Goal: Task Accomplishment & Management: Use online tool/utility

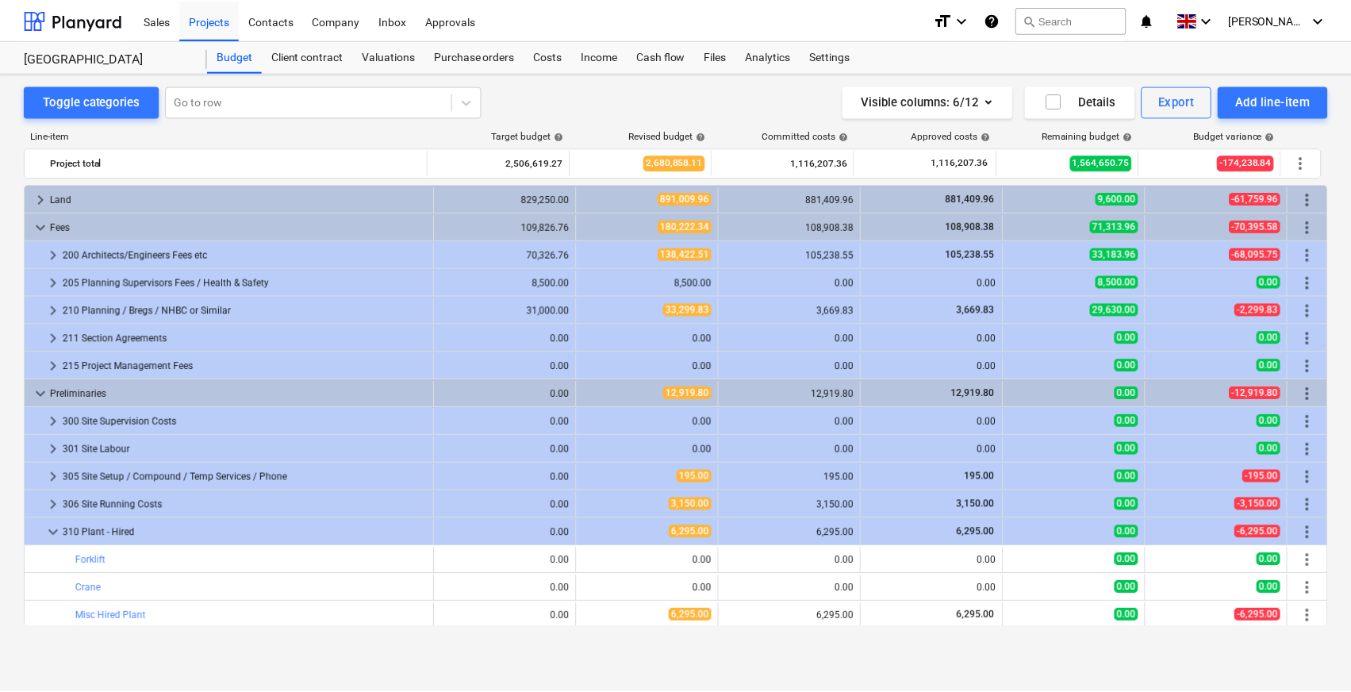
scroll to position [93, 0]
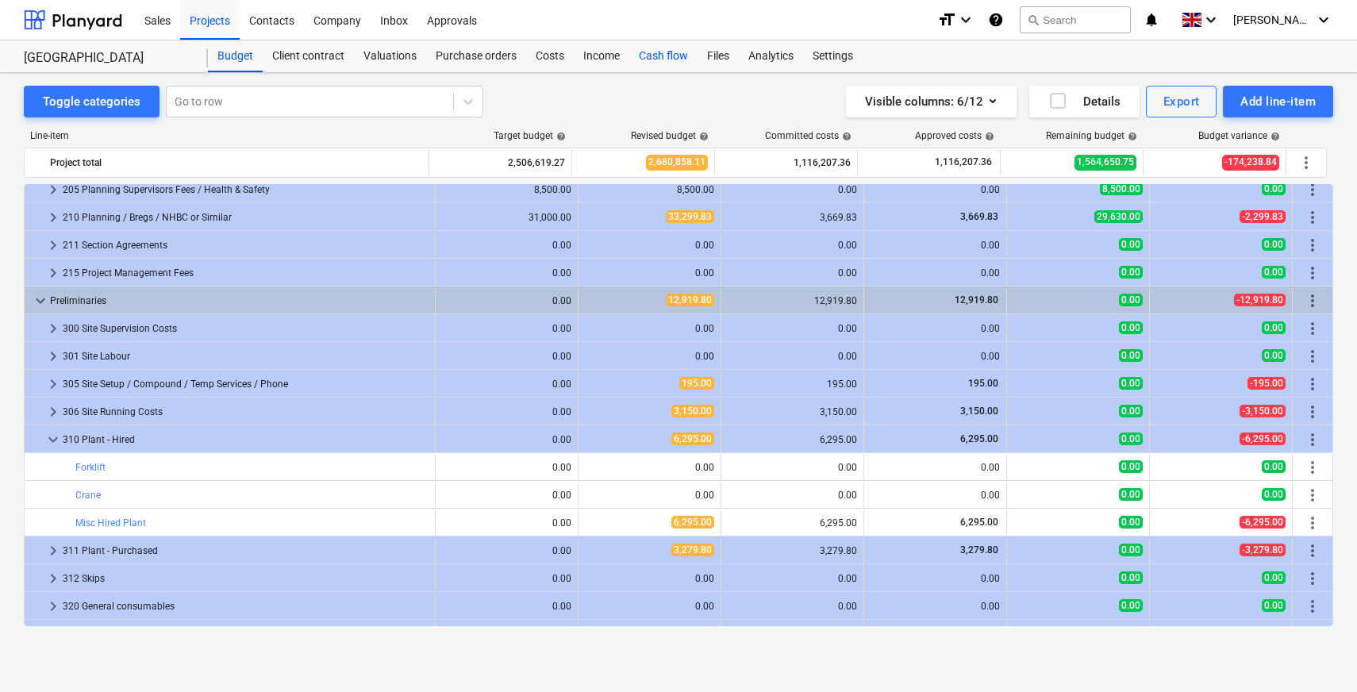
click at [691, 58] on div "Cash flow" at bounding box center [663, 56] width 68 height 32
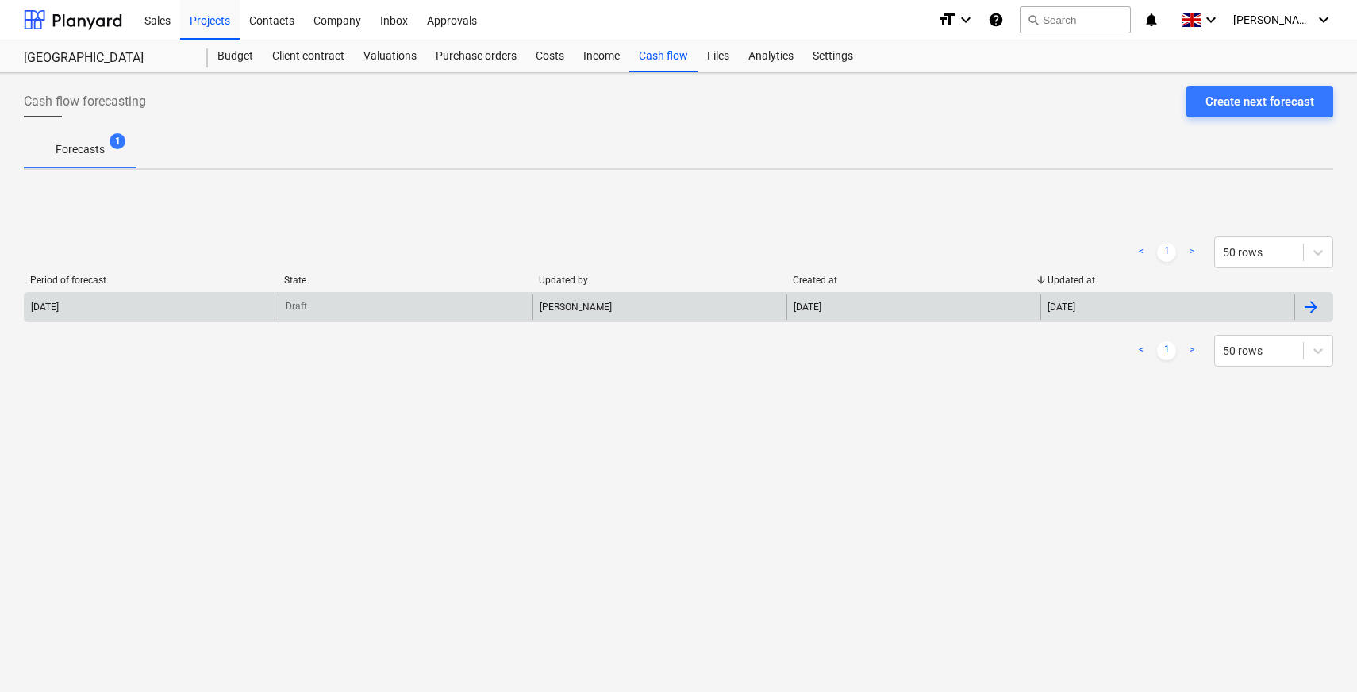
click at [348, 304] on div "Draft" at bounding box center [406, 306] width 254 height 25
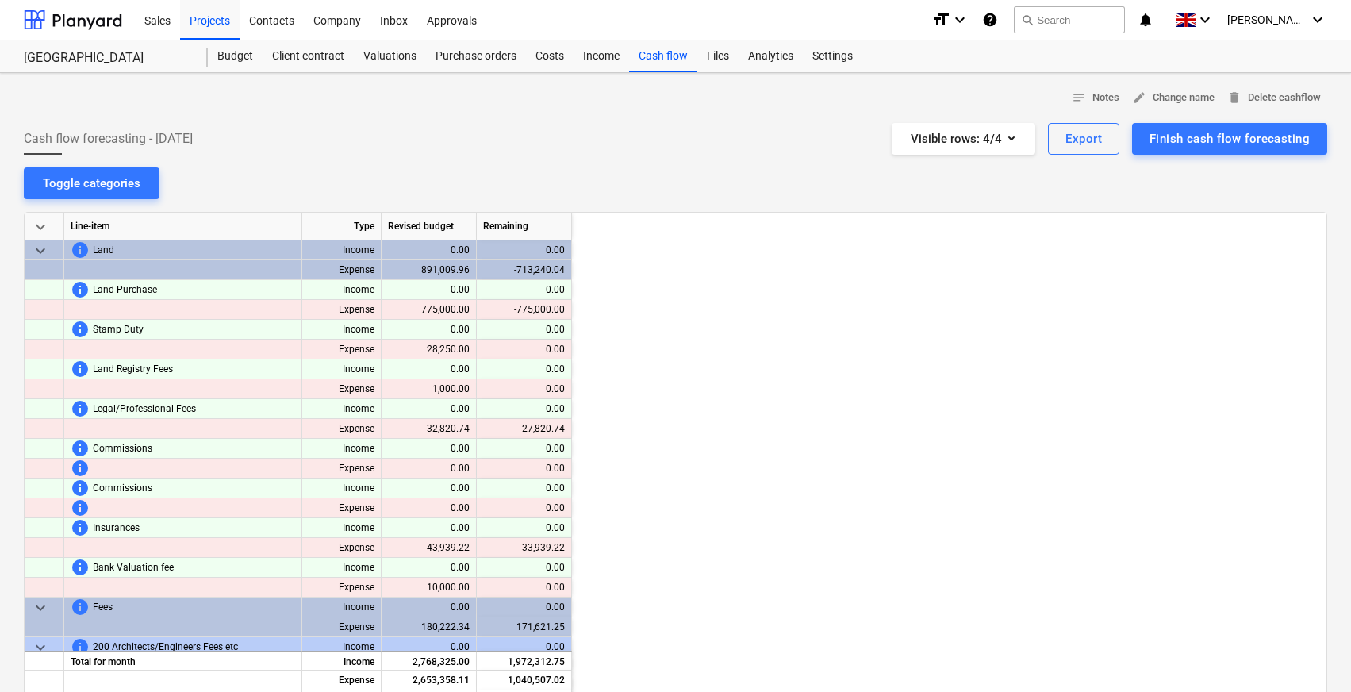
scroll to position [0, 159]
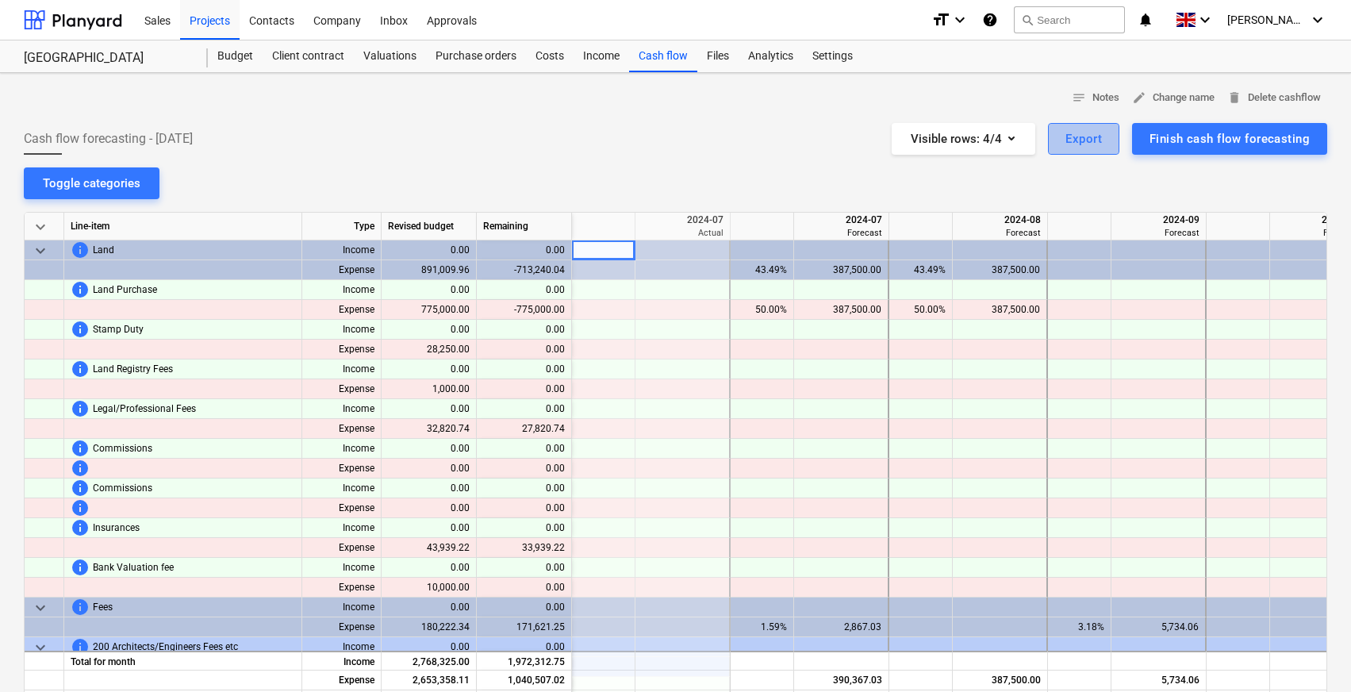
click at [1081, 142] on div "Export" at bounding box center [1084, 139] width 37 height 21
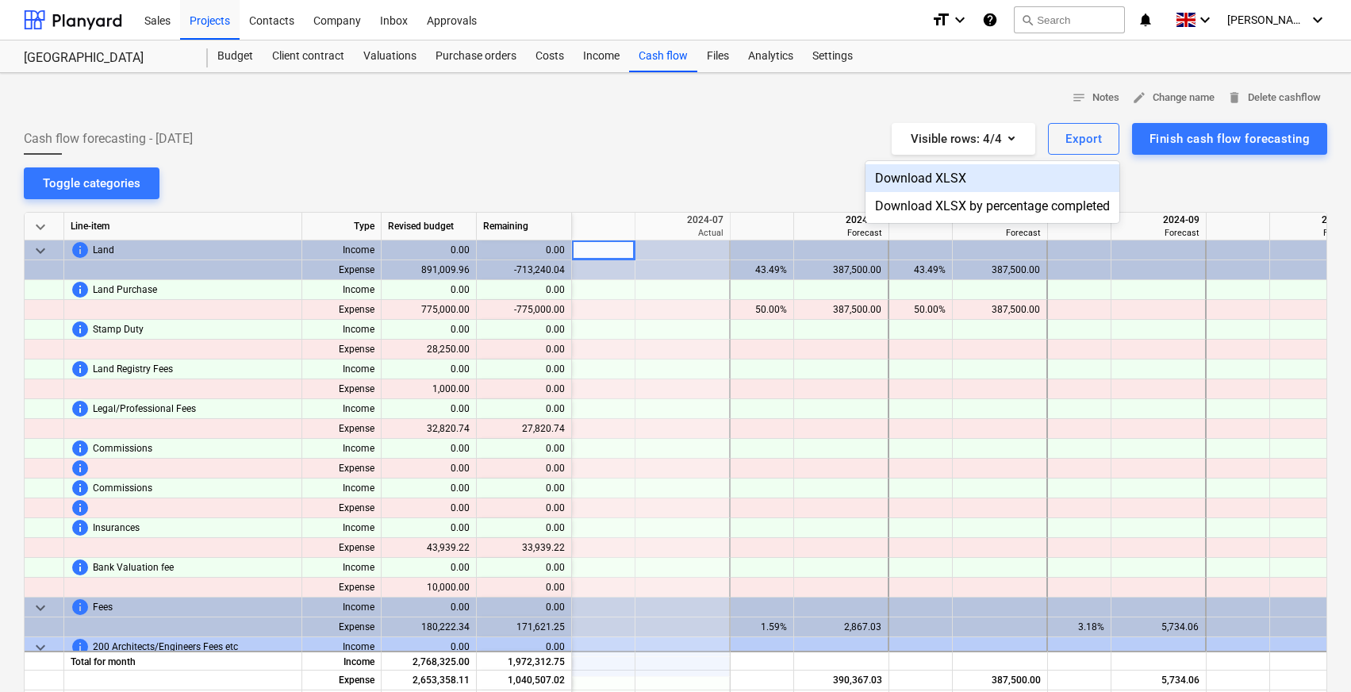
click at [453, 307] on div at bounding box center [675, 346] width 1351 height 692
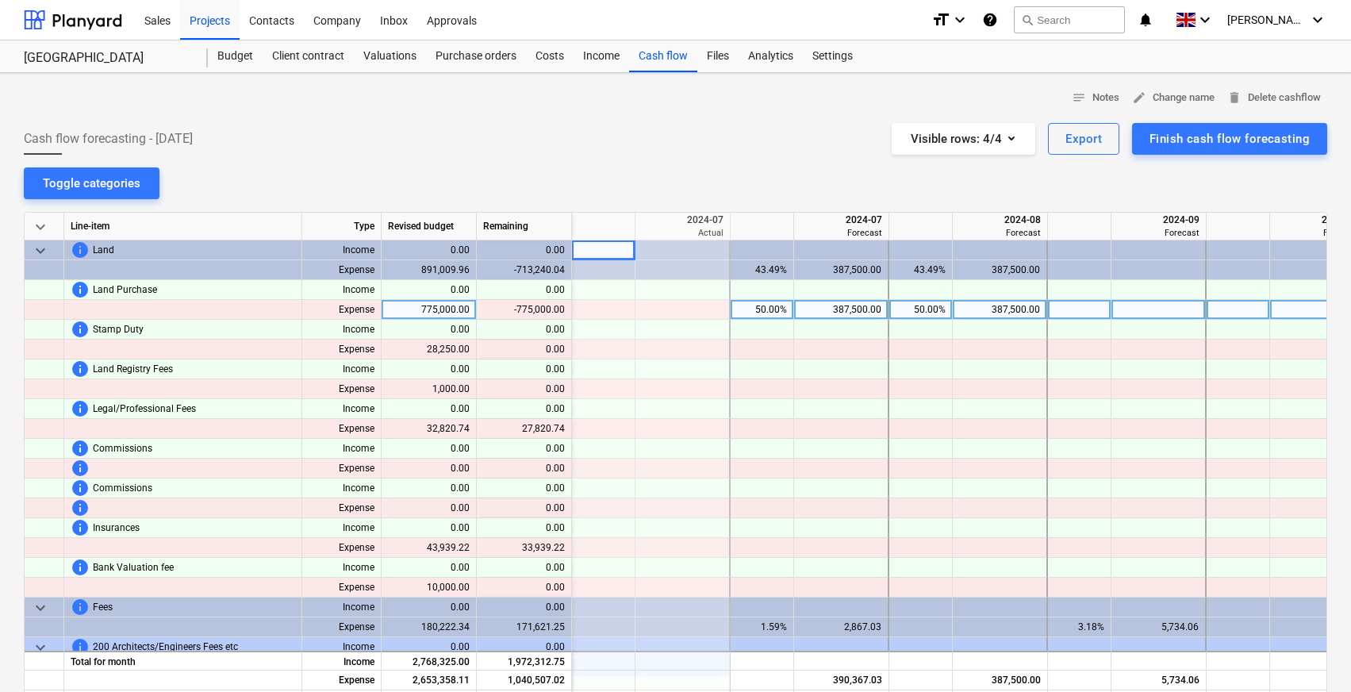
click at [533, 308] on div "content_copy -775,000.00" at bounding box center [524, 310] width 82 height 20
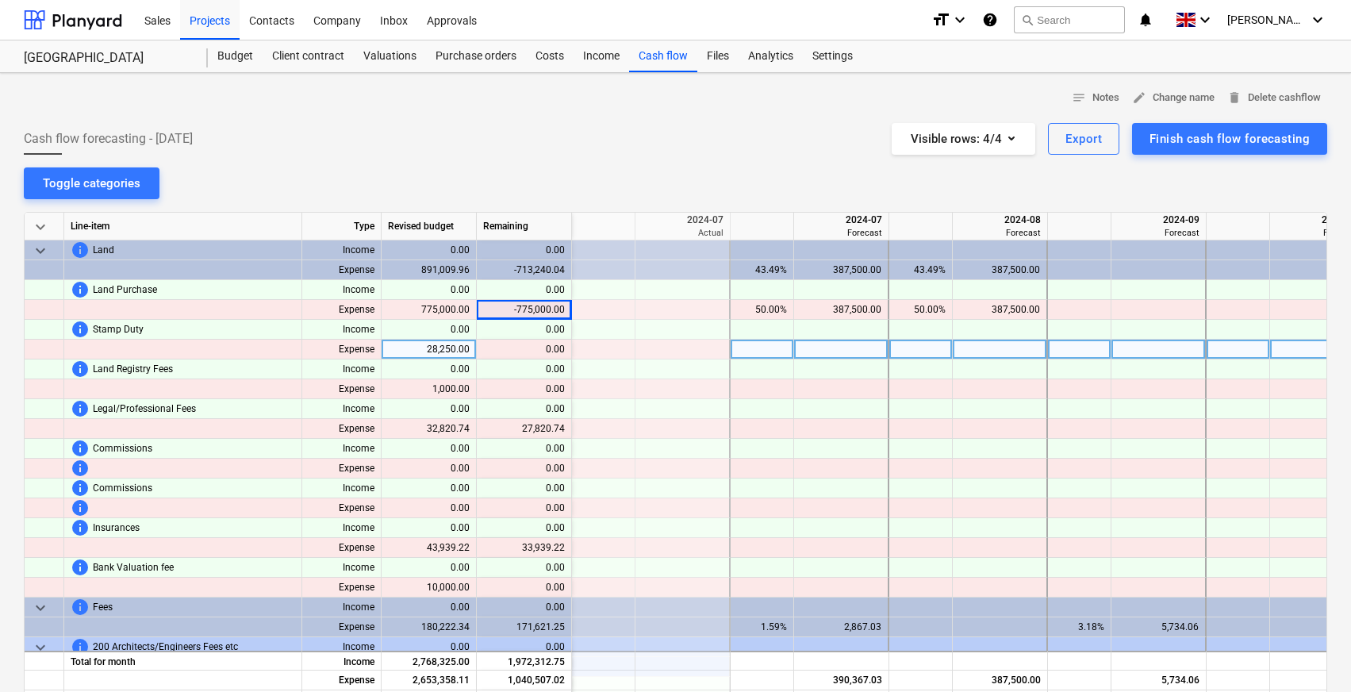
click at [445, 349] on div "28,250.00" at bounding box center [429, 350] width 95 height 20
click at [548, 350] on div "content_copy 0.00" at bounding box center [524, 350] width 82 height 20
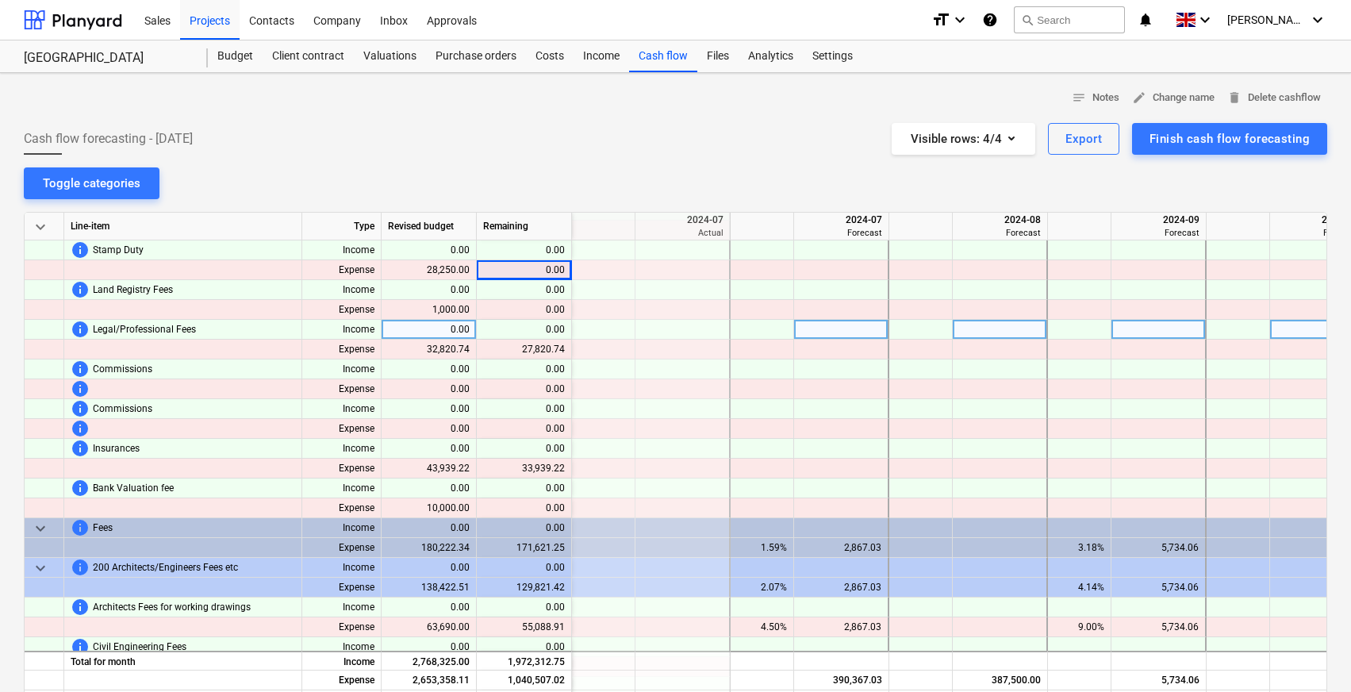
scroll to position [82, 159]
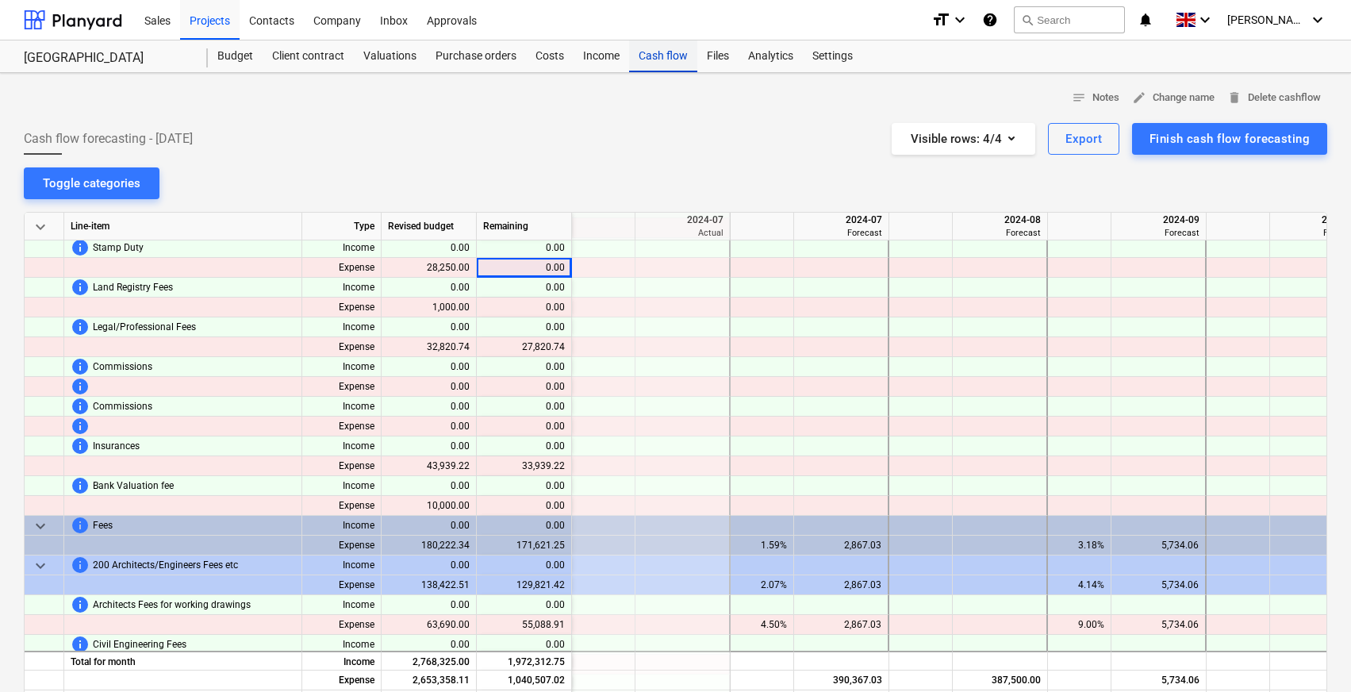
click at [666, 44] on div "Cash flow" at bounding box center [663, 56] width 68 height 32
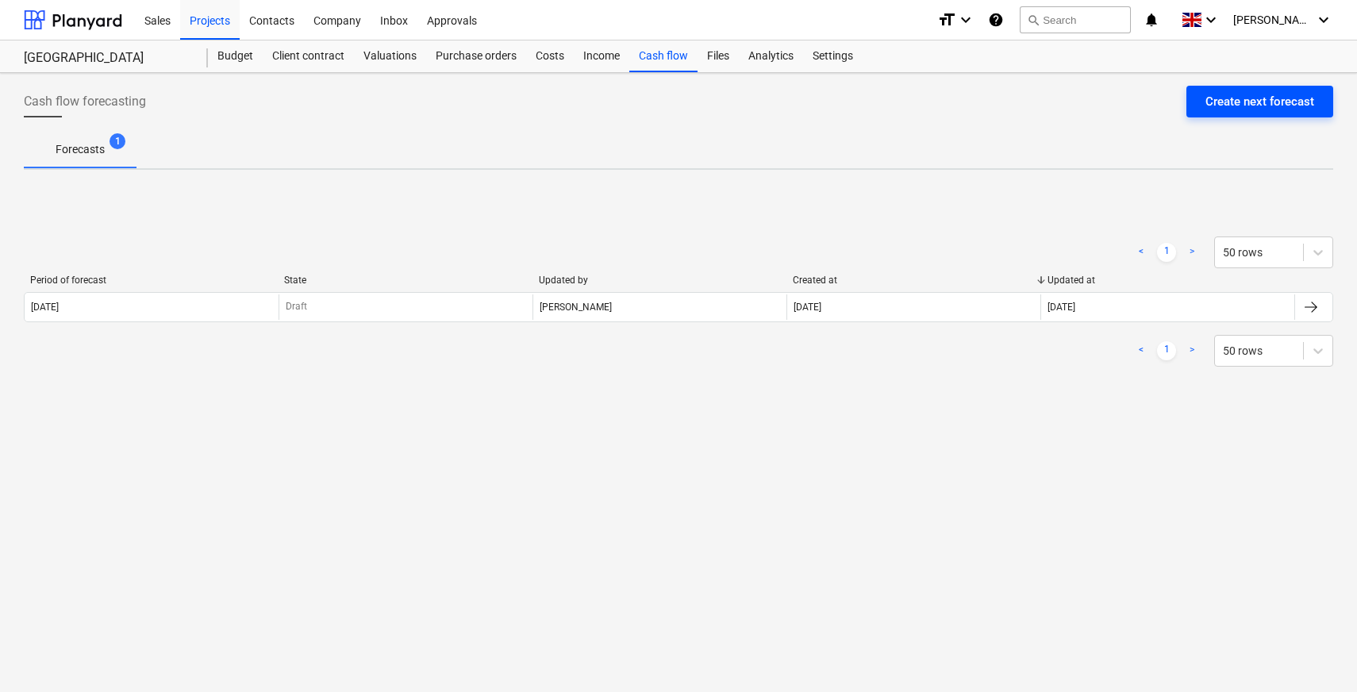
click at [1244, 109] on div "Create next forecast" at bounding box center [1259, 101] width 109 height 21
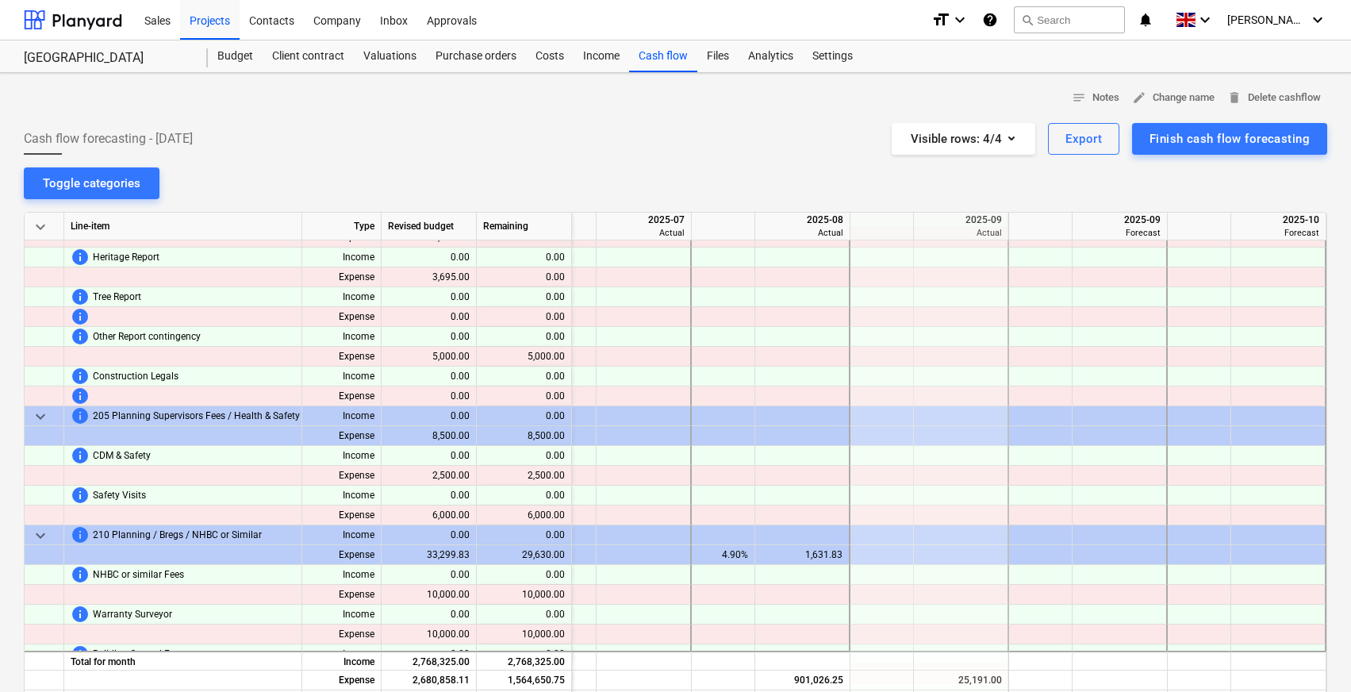
scroll to position [1309, 2108]
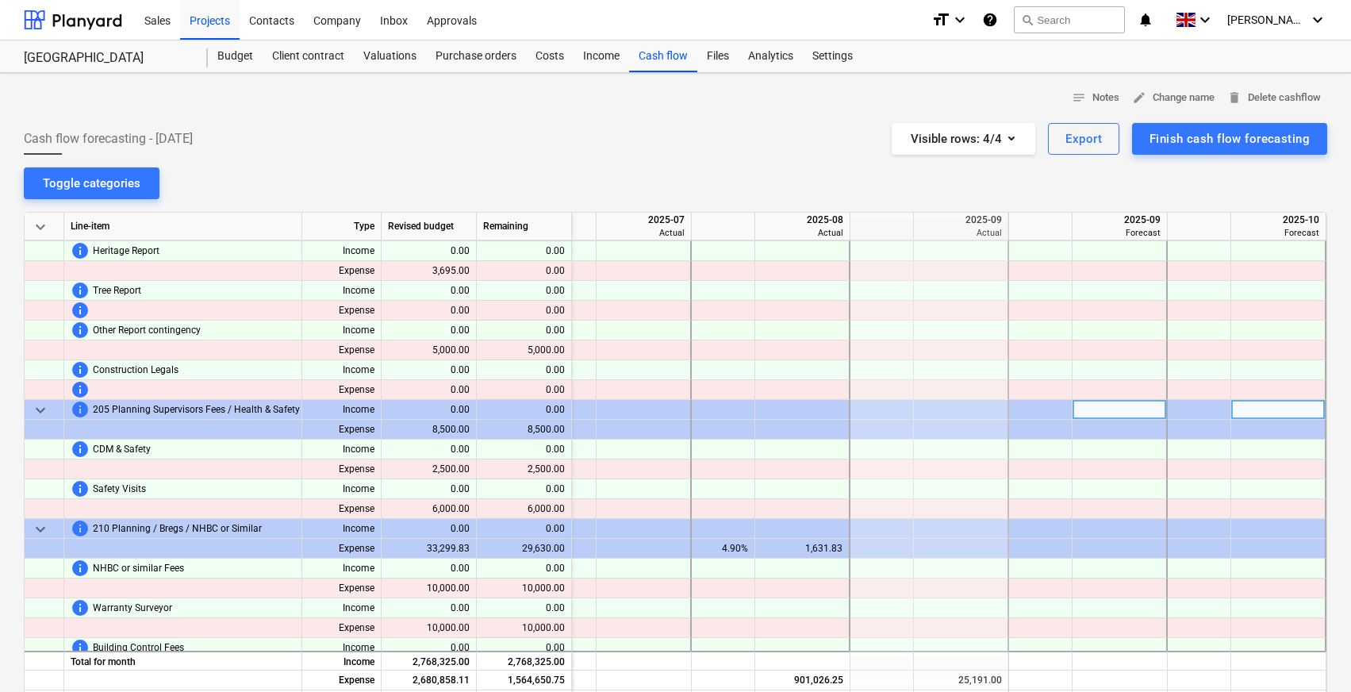
click at [39, 408] on span "keyboard_arrow_down" at bounding box center [40, 410] width 19 height 19
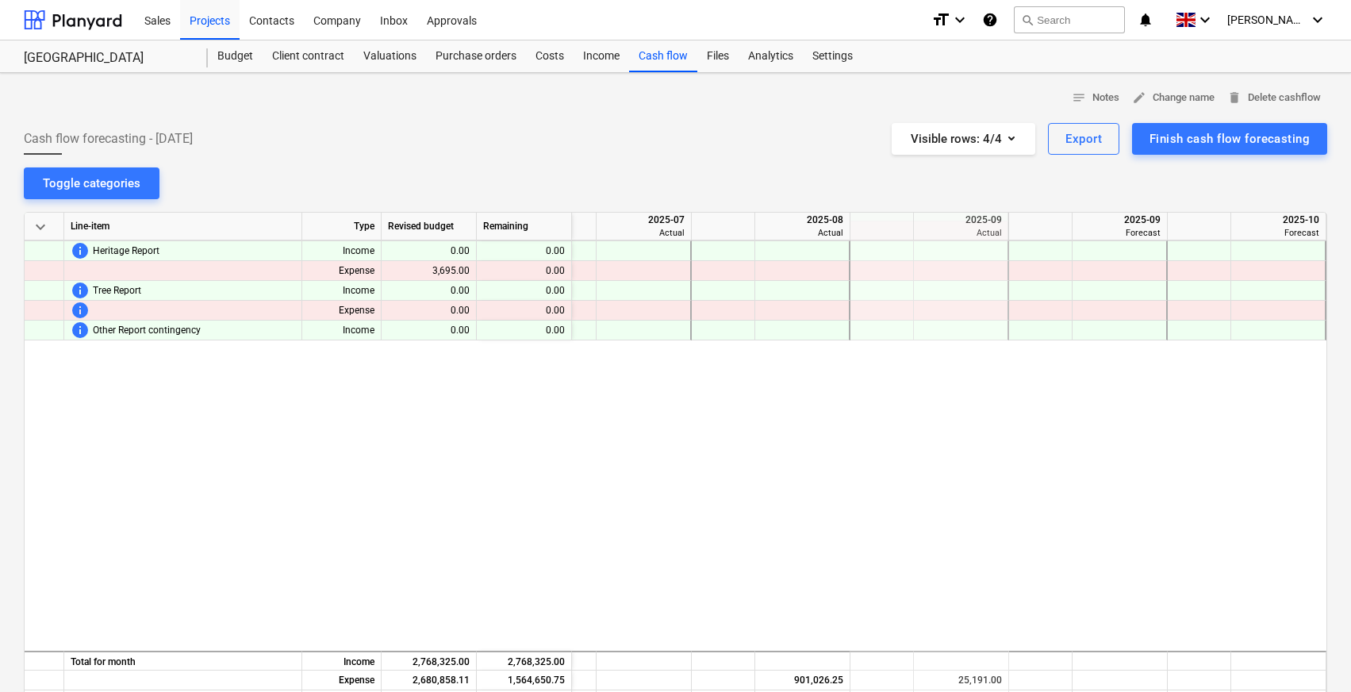
scroll to position [0, 2108]
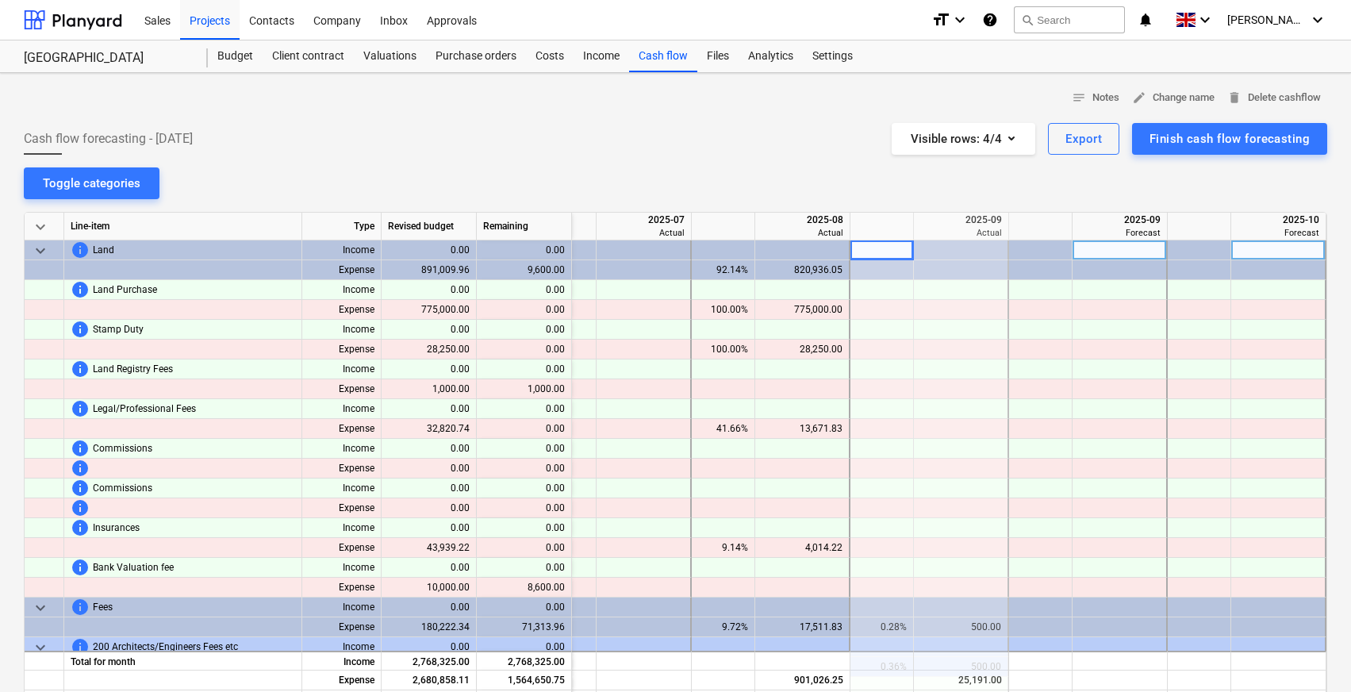
click at [40, 252] on span "keyboard_arrow_down" at bounding box center [40, 250] width 19 height 19
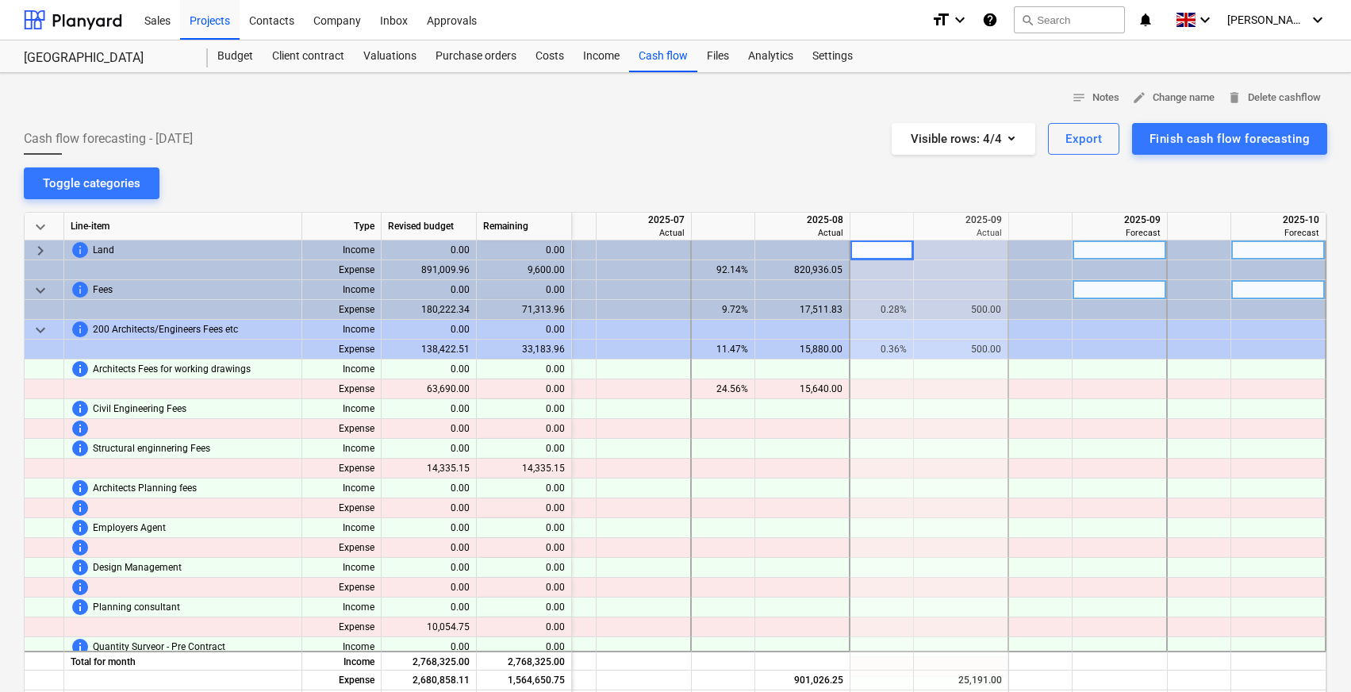
click at [42, 291] on span "keyboard_arrow_down" at bounding box center [40, 290] width 19 height 19
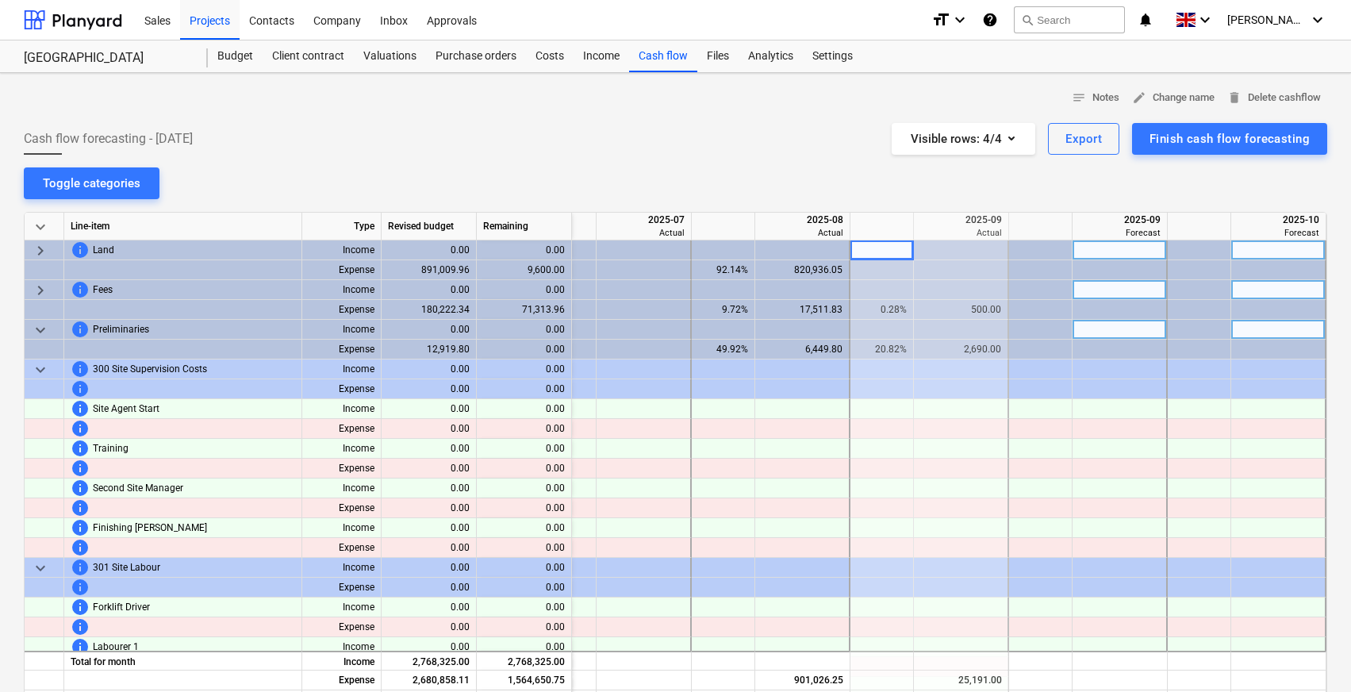
click at [42, 335] on span "keyboard_arrow_down" at bounding box center [40, 330] width 19 height 19
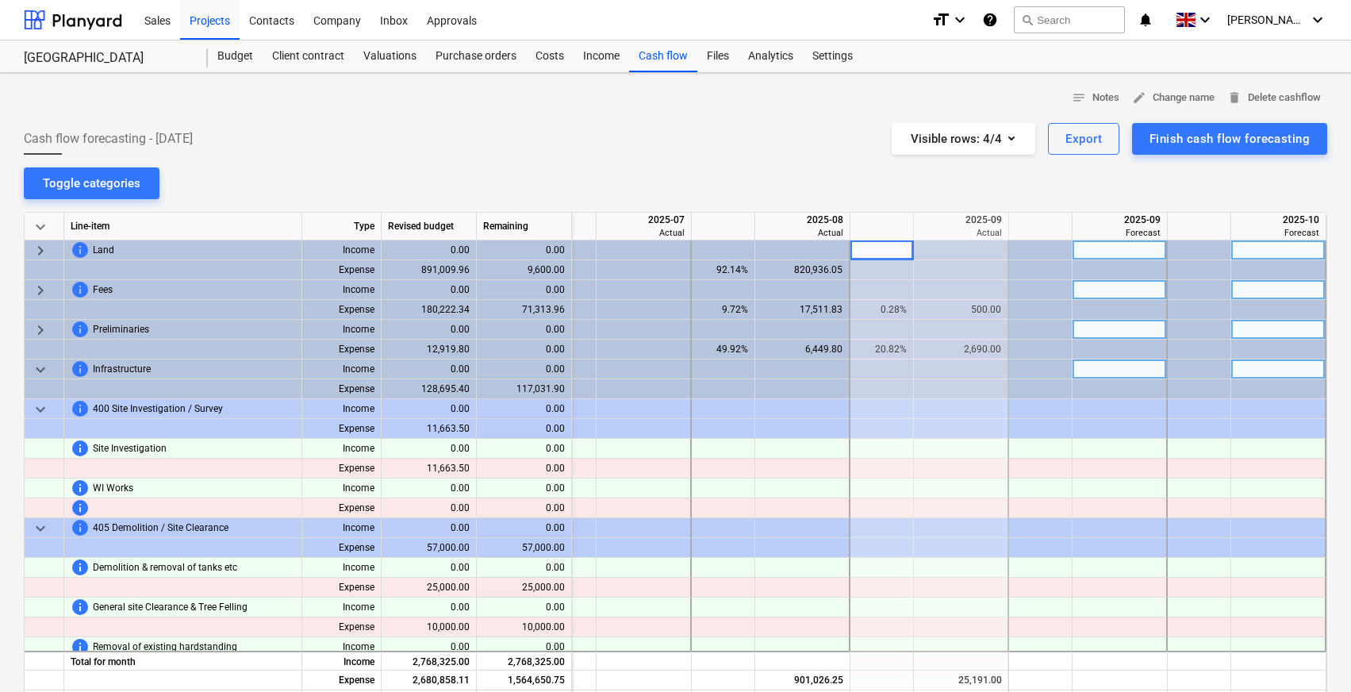
click at [41, 363] on span "keyboard_arrow_down" at bounding box center [40, 369] width 19 height 19
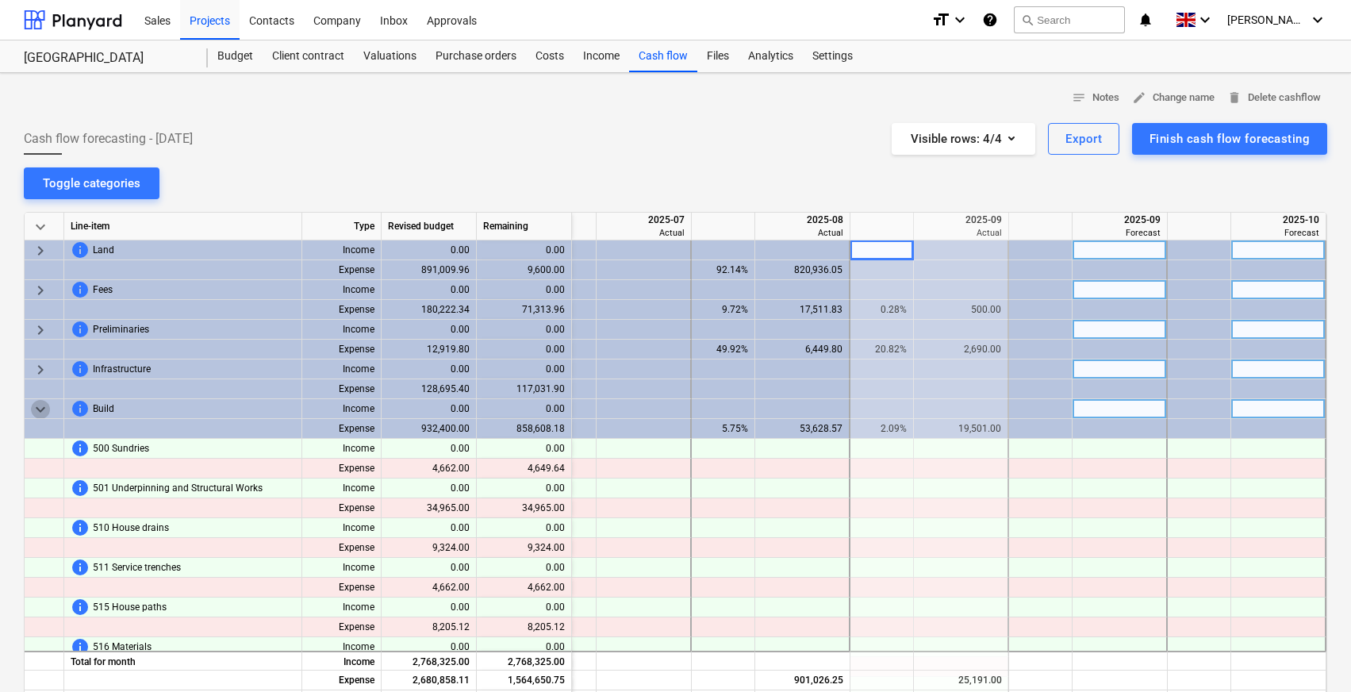
click at [45, 413] on span "keyboard_arrow_down" at bounding box center [40, 409] width 19 height 19
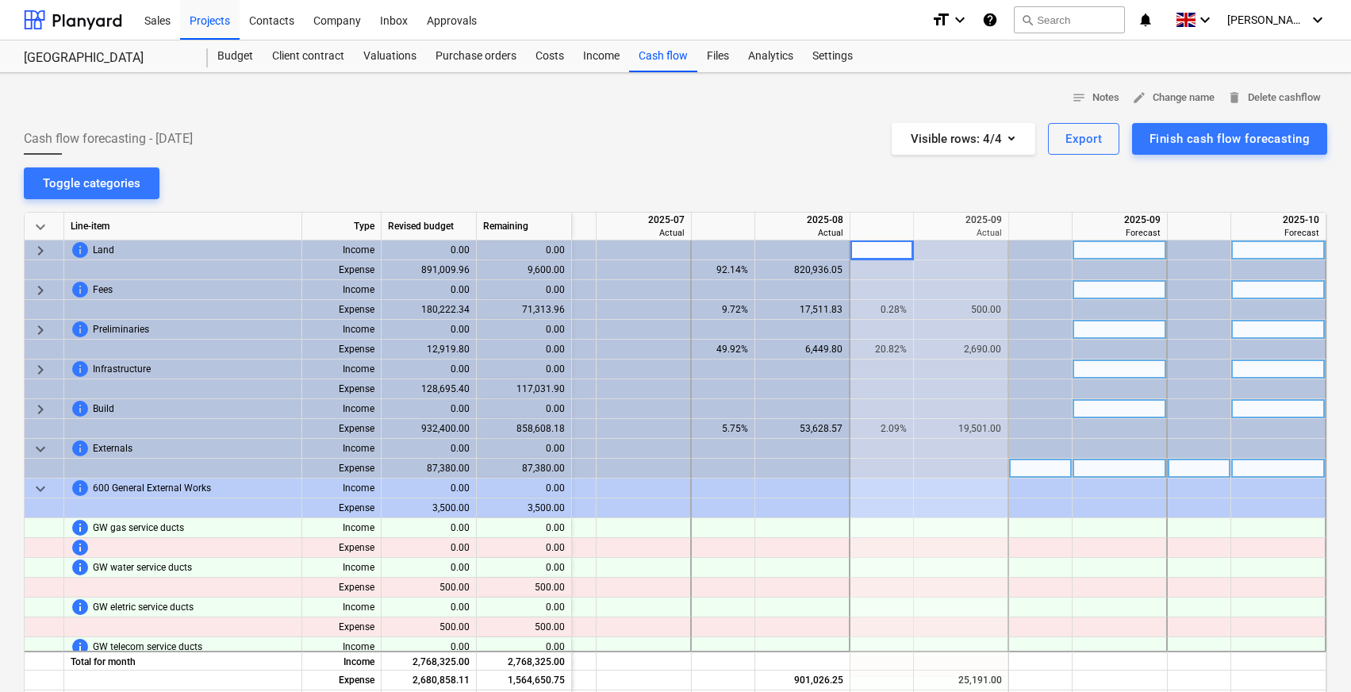
click at [61, 459] on div at bounding box center [45, 469] width 40 height 20
click at [45, 448] on span "keyboard_arrow_down" at bounding box center [40, 449] width 19 height 19
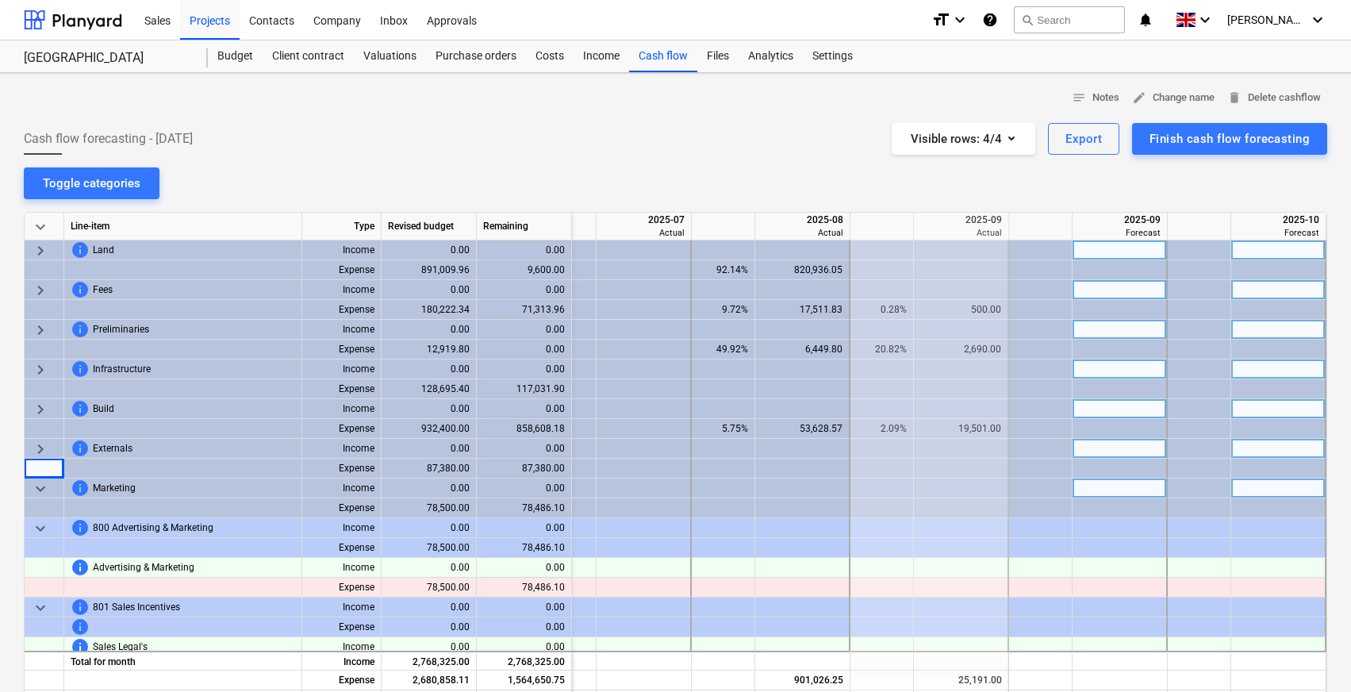
click at [47, 487] on span "keyboard_arrow_down" at bounding box center [40, 488] width 19 height 19
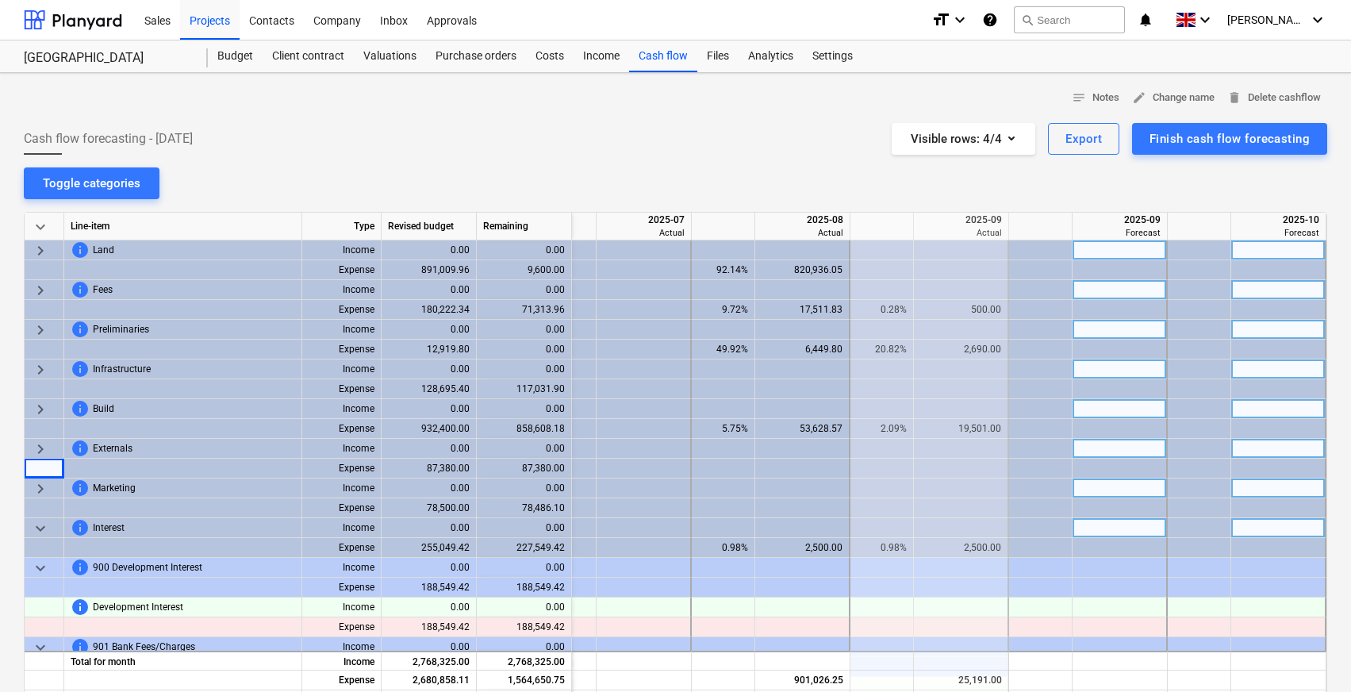
click at [42, 525] on span "keyboard_arrow_down" at bounding box center [40, 528] width 19 height 19
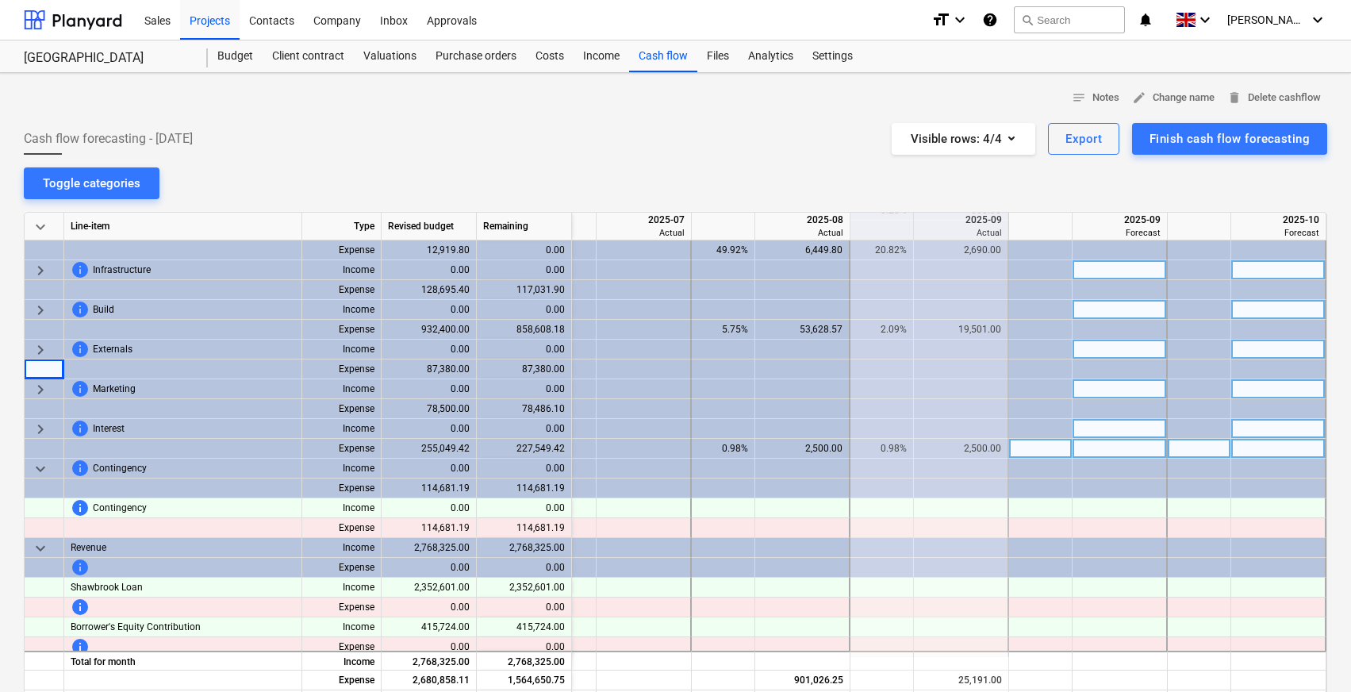
scroll to position [102, 2108]
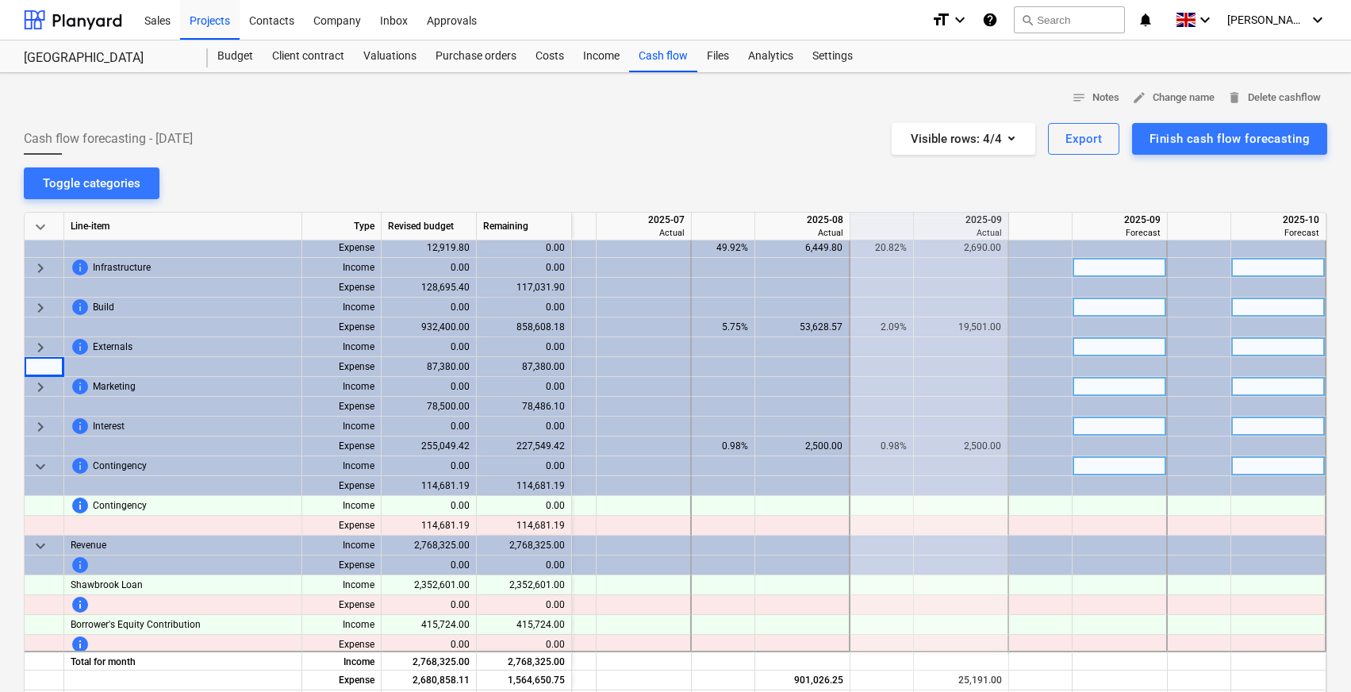
click at [41, 466] on span "keyboard_arrow_down" at bounding box center [40, 466] width 19 height 19
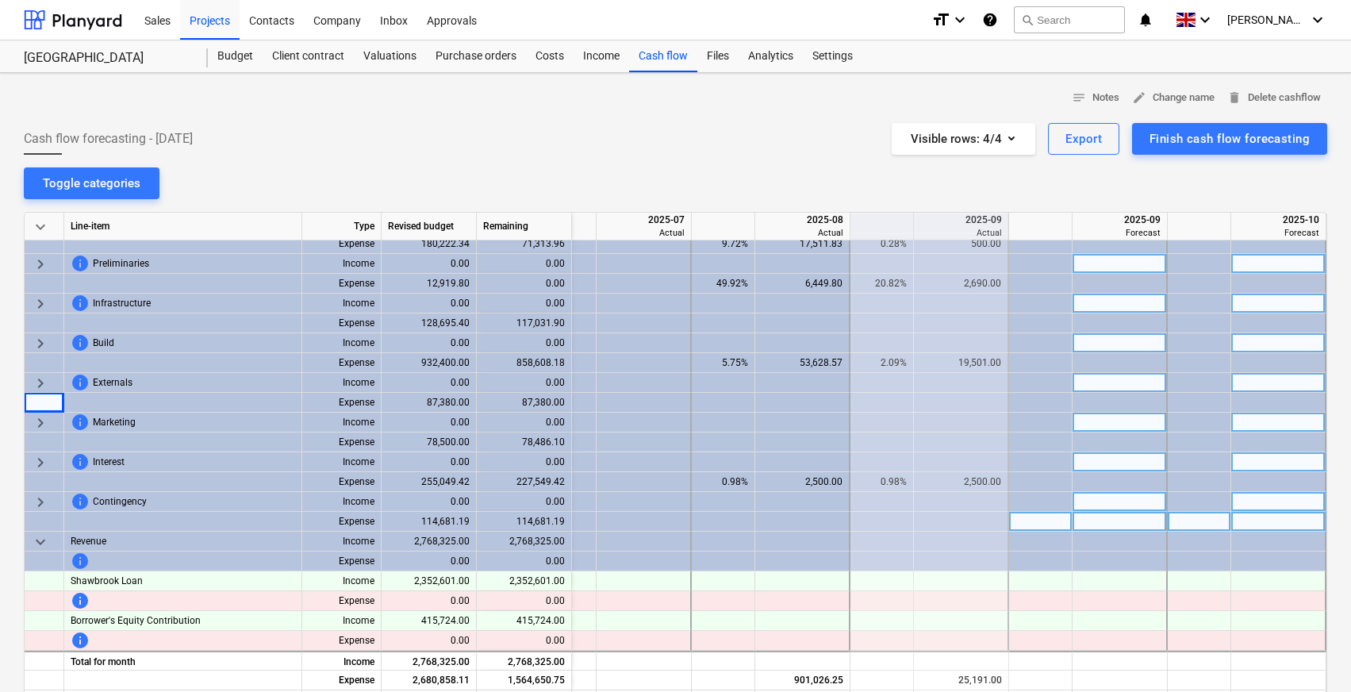
scroll to position [71, 2108]
click at [41, 540] on span "keyboard_arrow_down" at bounding box center [40, 542] width 19 height 19
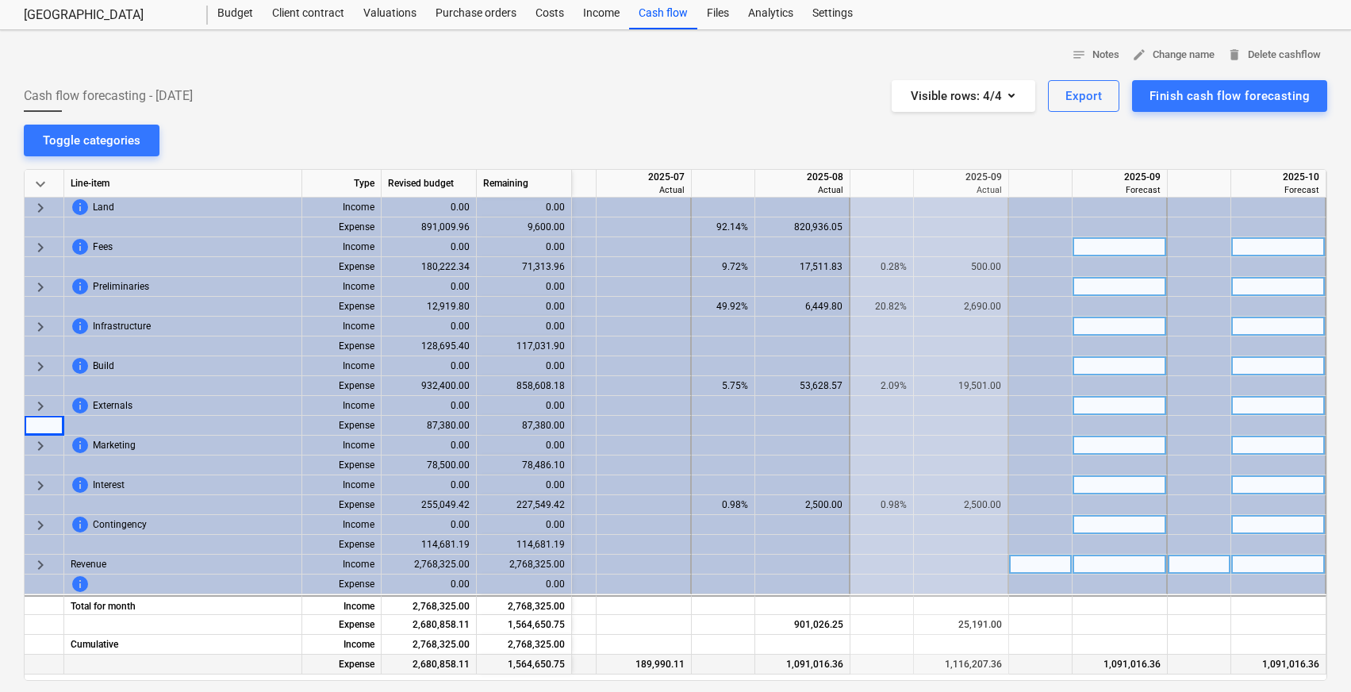
scroll to position [0, 0]
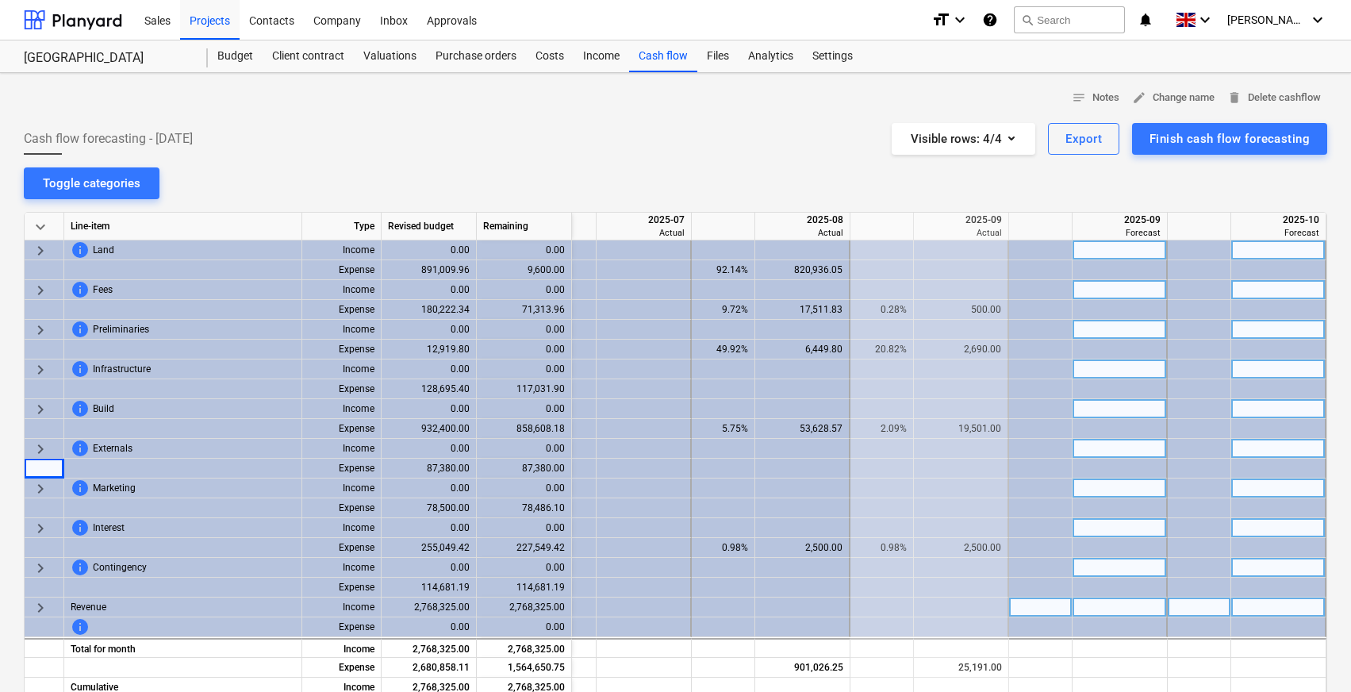
click at [46, 251] on span "keyboard_arrow_right" at bounding box center [40, 250] width 19 height 19
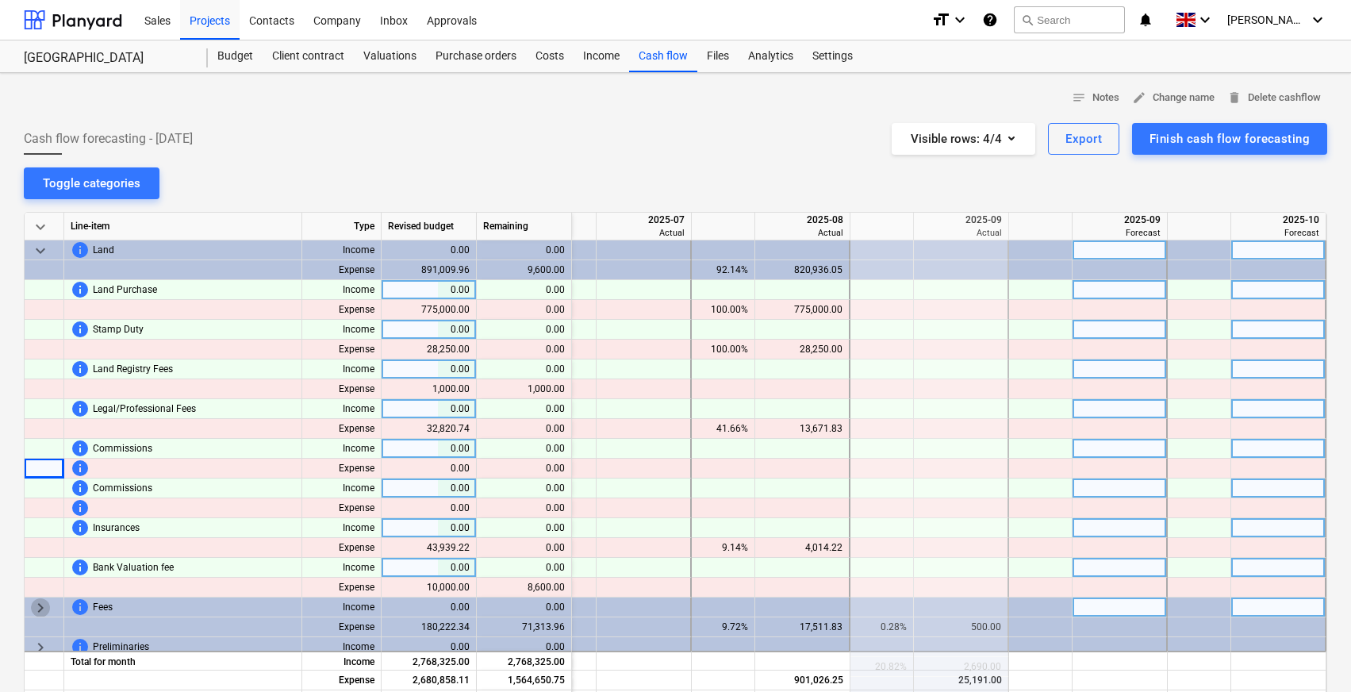
click at [33, 611] on span "keyboard_arrow_right" at bounding box center [40, 607] width 19 height 19
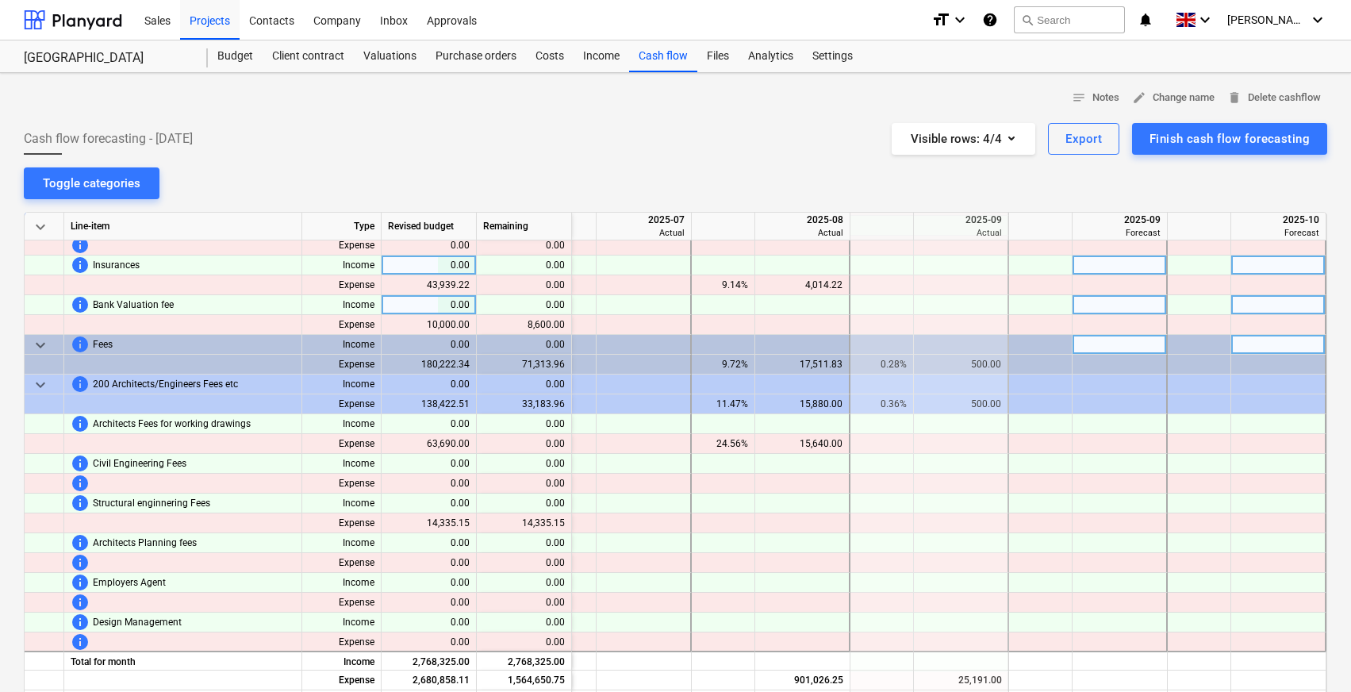
scroll to position [264, 2102]
click at [41, 345] on span "keyboard_arrow_down" at bounding box center [40, 343] width 19 height 19
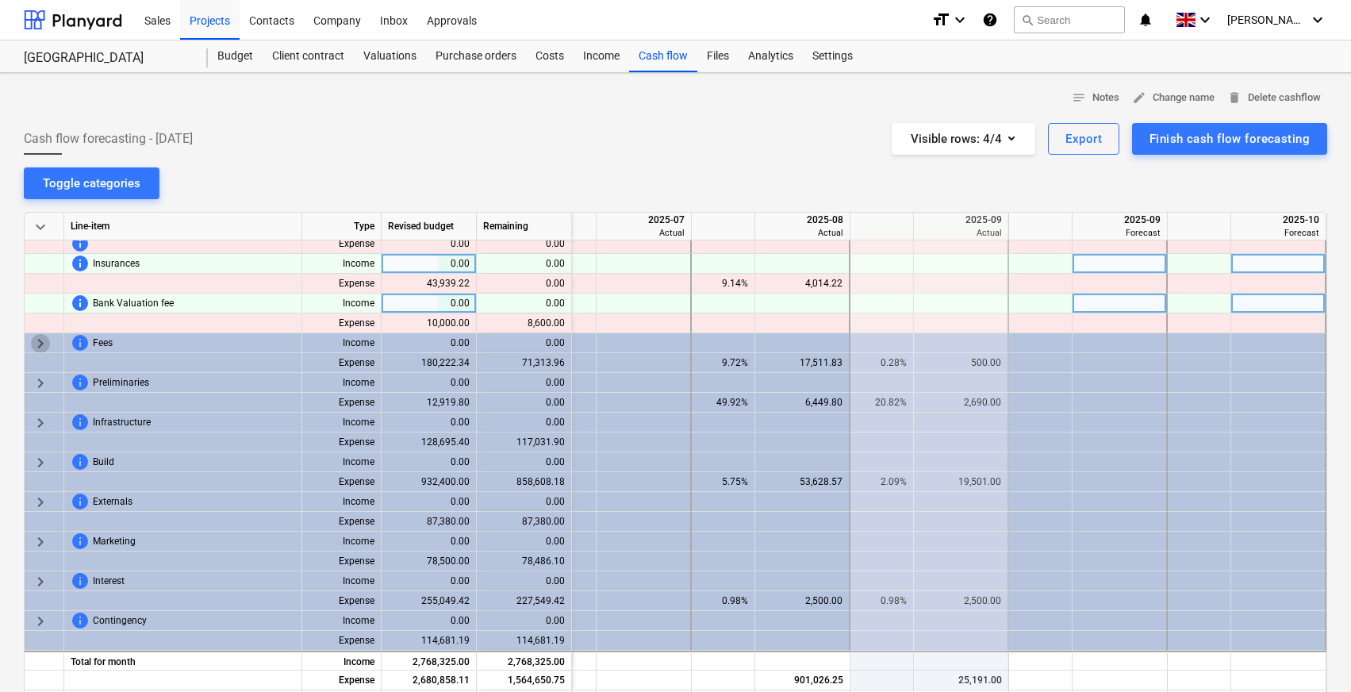
click at [41, 345] on span "keyboard_arrow_right" at bounding box center [40, 343] width 19 height 19
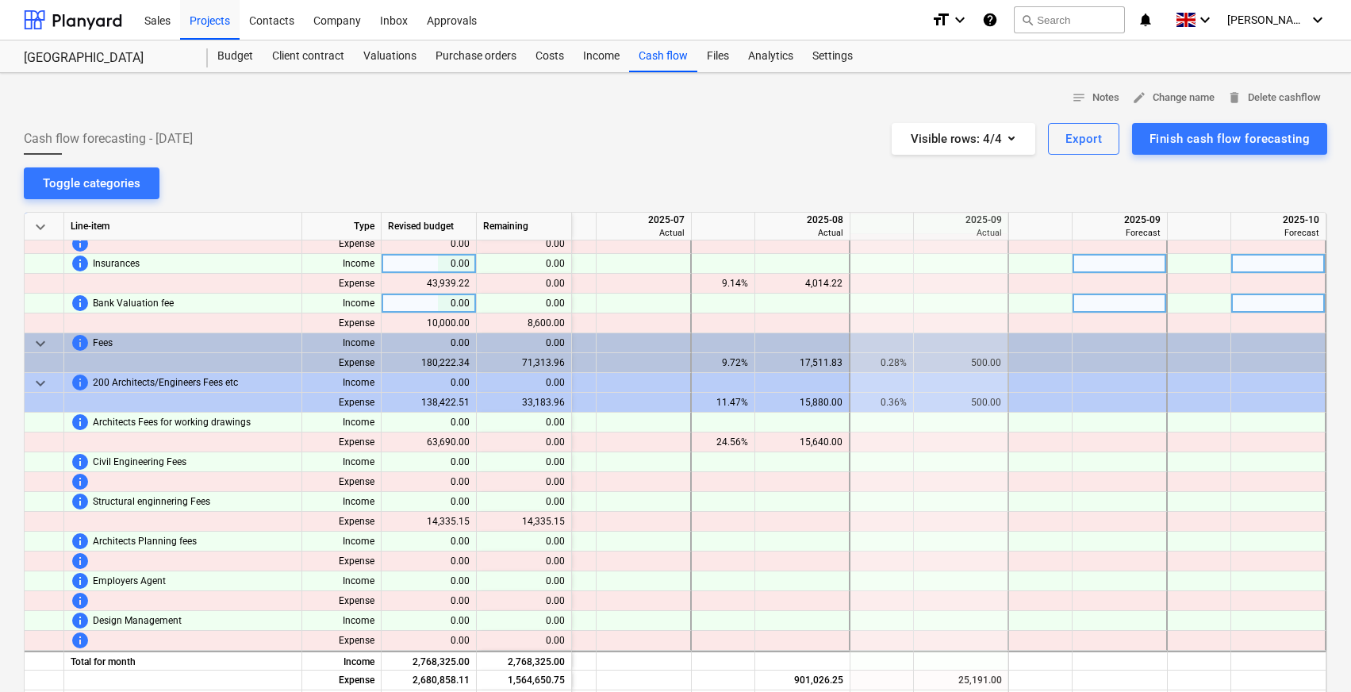
click at [41, 345] on span "keyboard_arrow_down" at bounding box center [40, 343] width 19 height 19
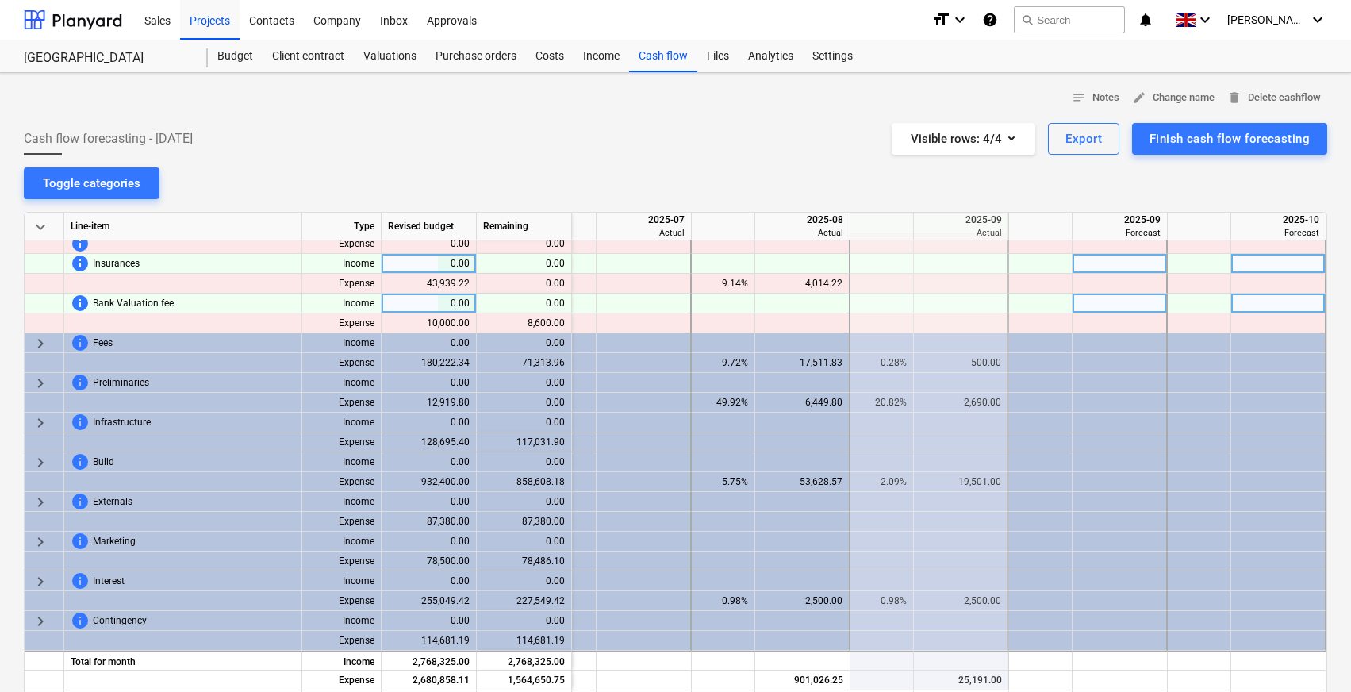
click at [33, 340] on span "keyboard_arrow_right" at bounding box center [40, 343] width 19 height 19
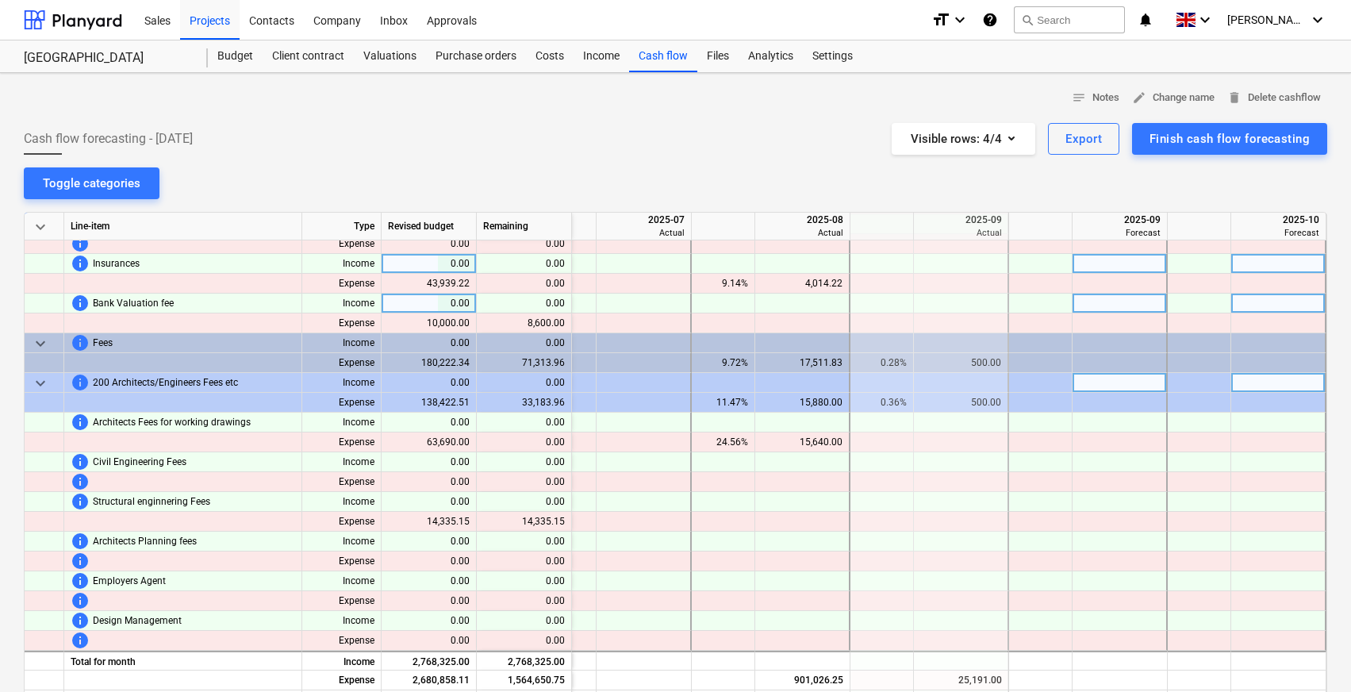
click at [40, 386] on span "keyboard_arrow_down" at bounding box center [40, 383] width 19 height 19
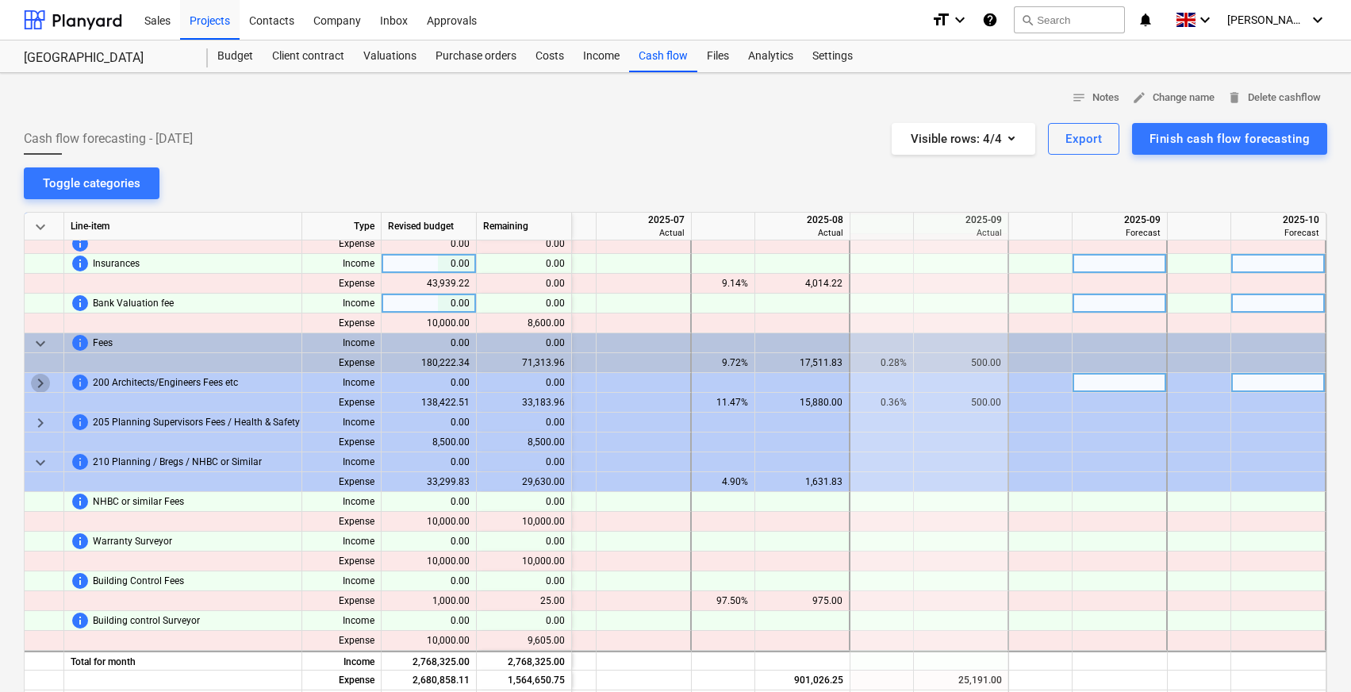
click at [40, 386] on span "keyboard_arrow_right" at bounding box center [40, 383] width 19 height 19
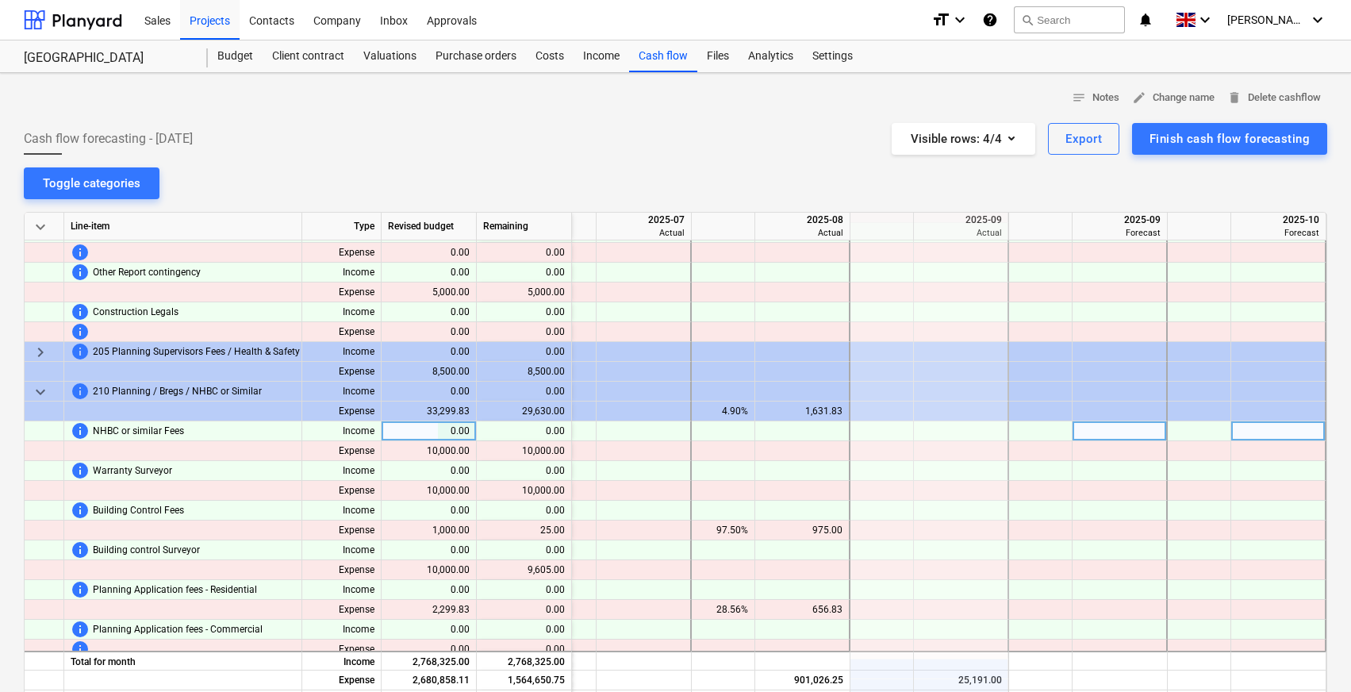
scroll to position [1333, 2102]
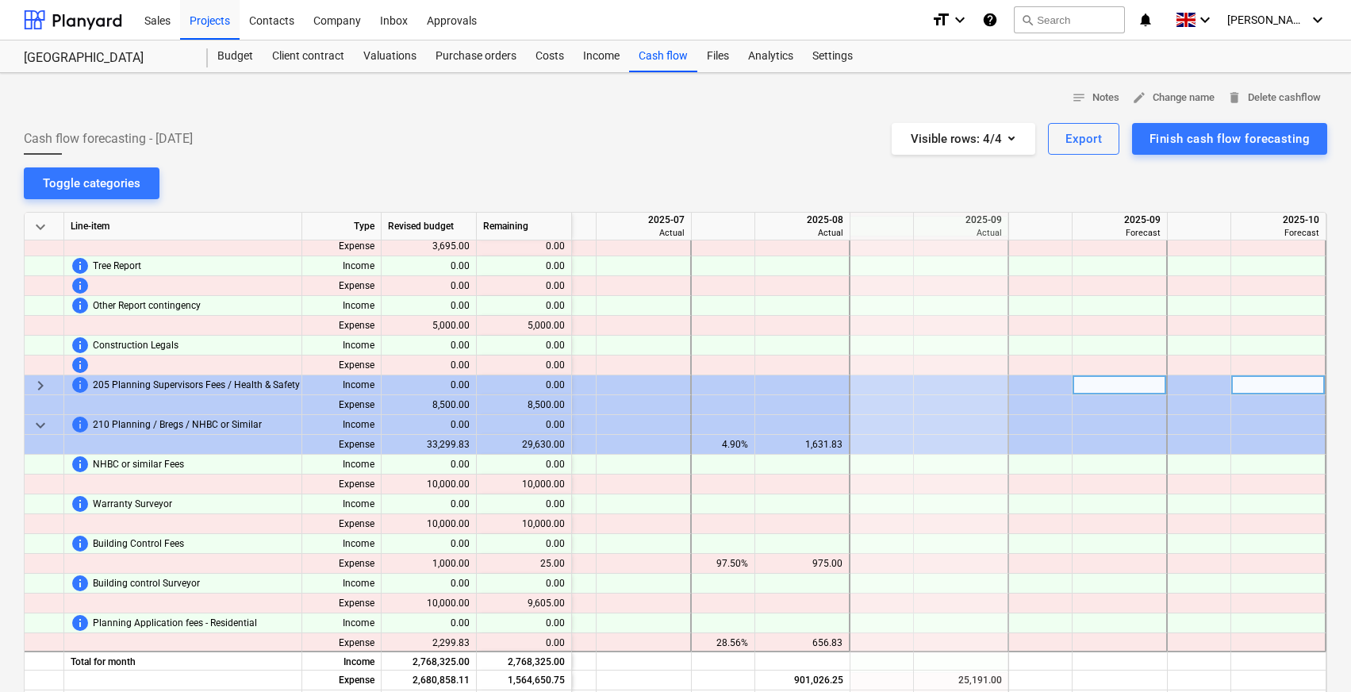
click at [40, 382] on span "keyboard_arrow_right" at bounding box center [40, 385] width 19 height 19
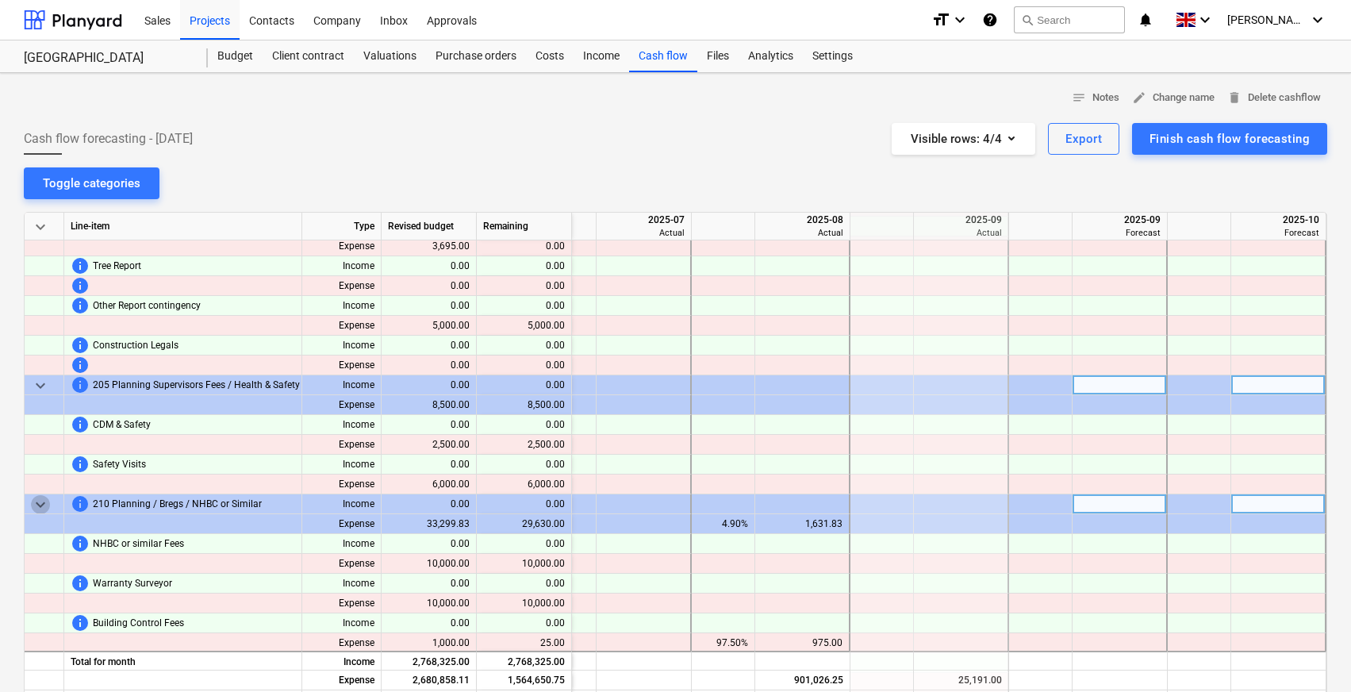
click at [43, 506] on span "keyboard_arrow_down" at bounding box center [40, 504] width 19 height 19
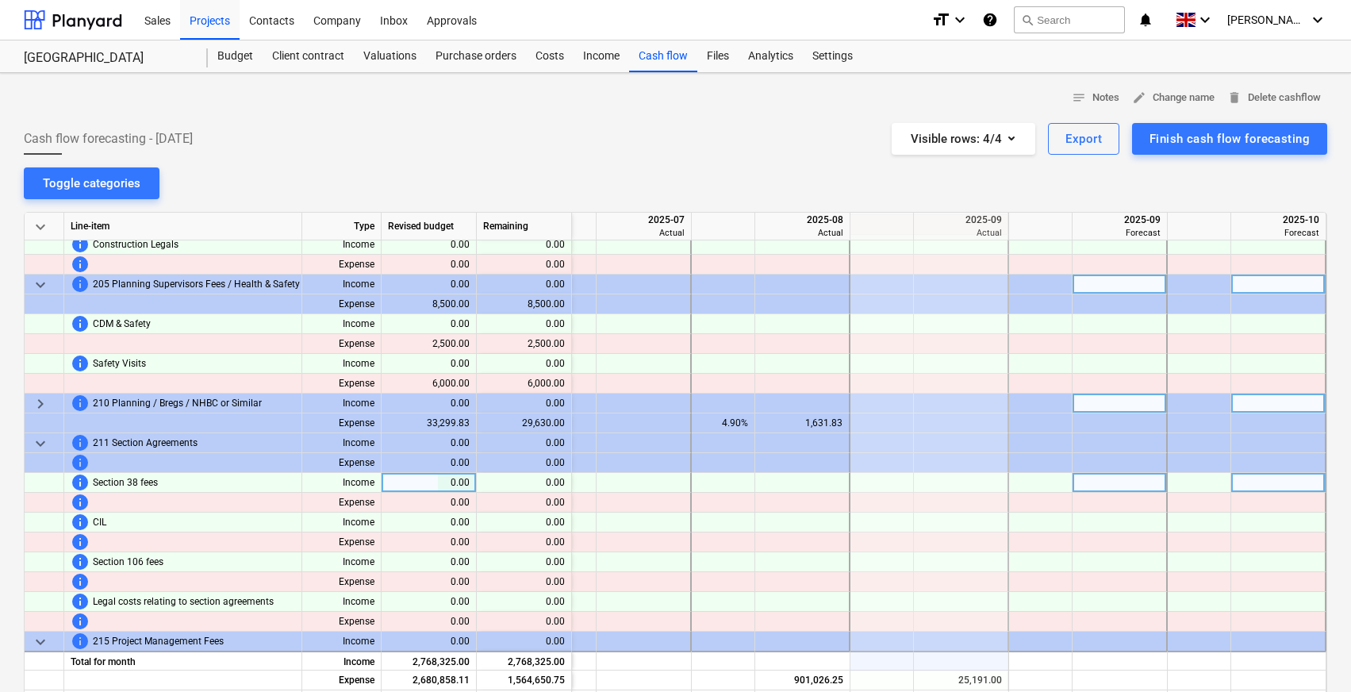
scroll to position [1448, 2102]
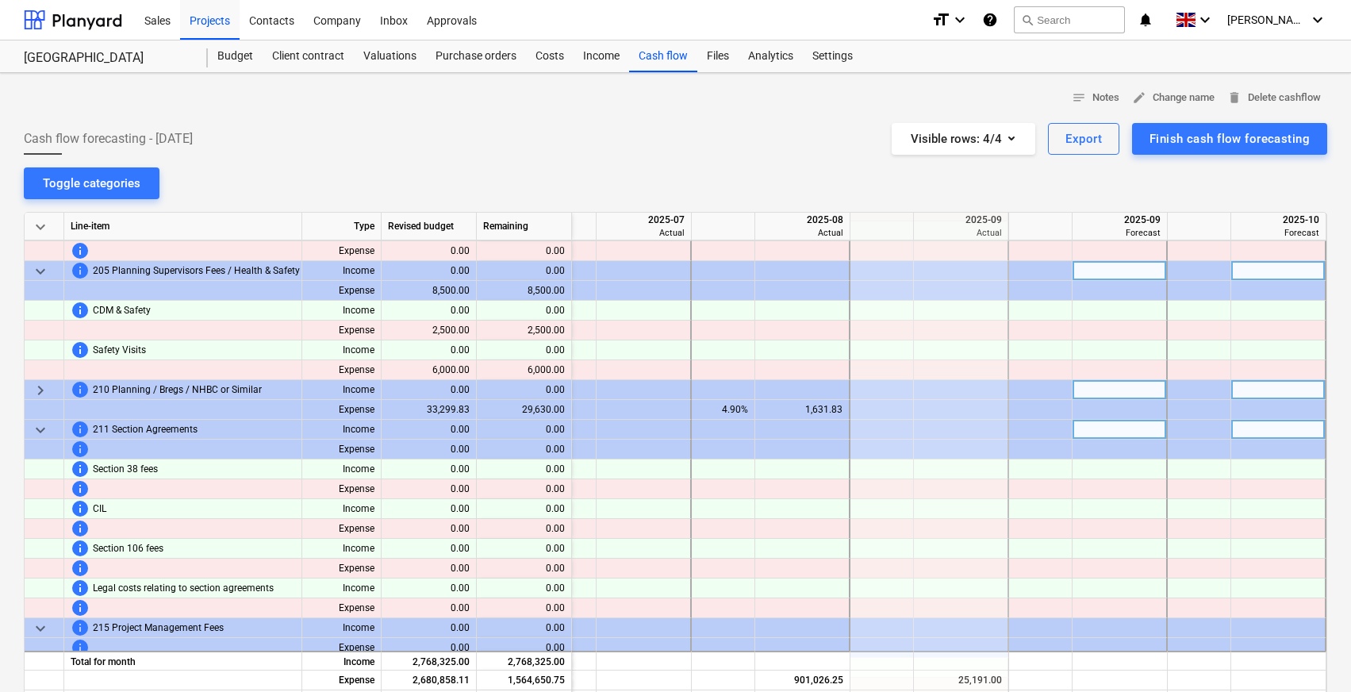
click at [43, 433] on span "keyboard_arrow_down" at bounding box center [40, 430] width 19 height 19
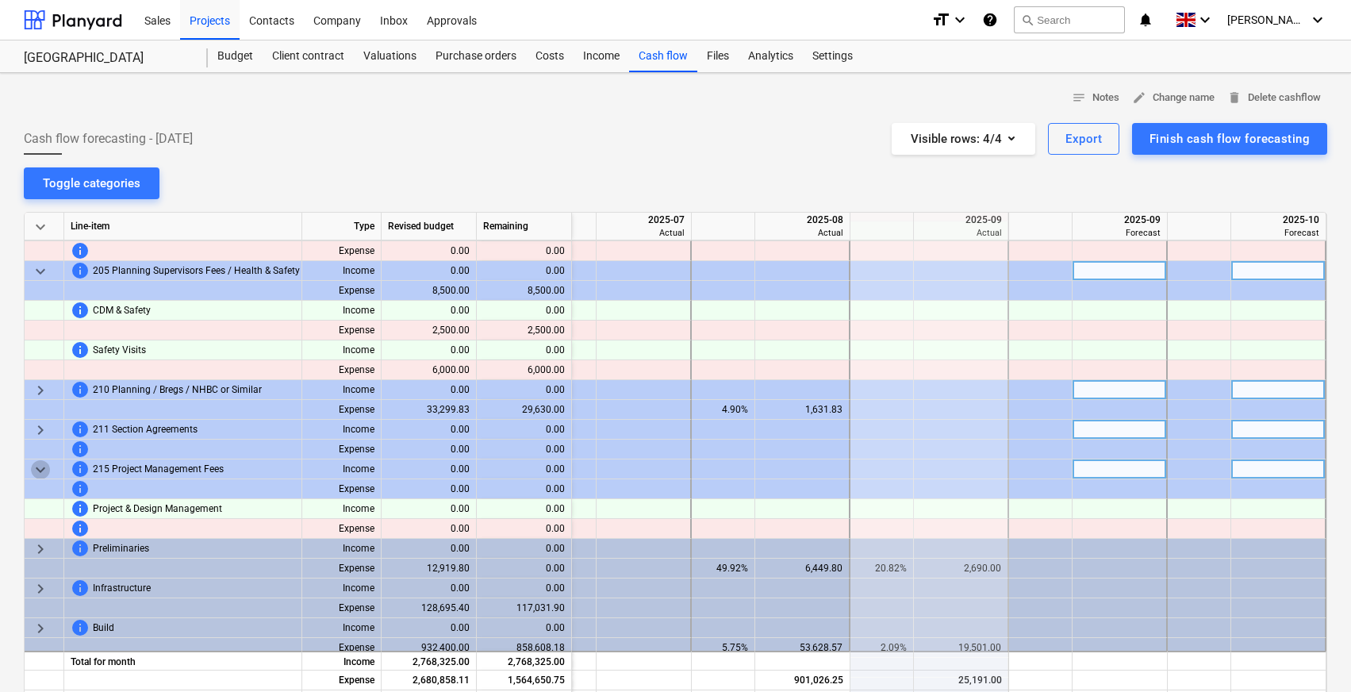
click at [48, 467] on span "keyboard_arrow_down" at bounding box center [40, 469] width 19 height 19
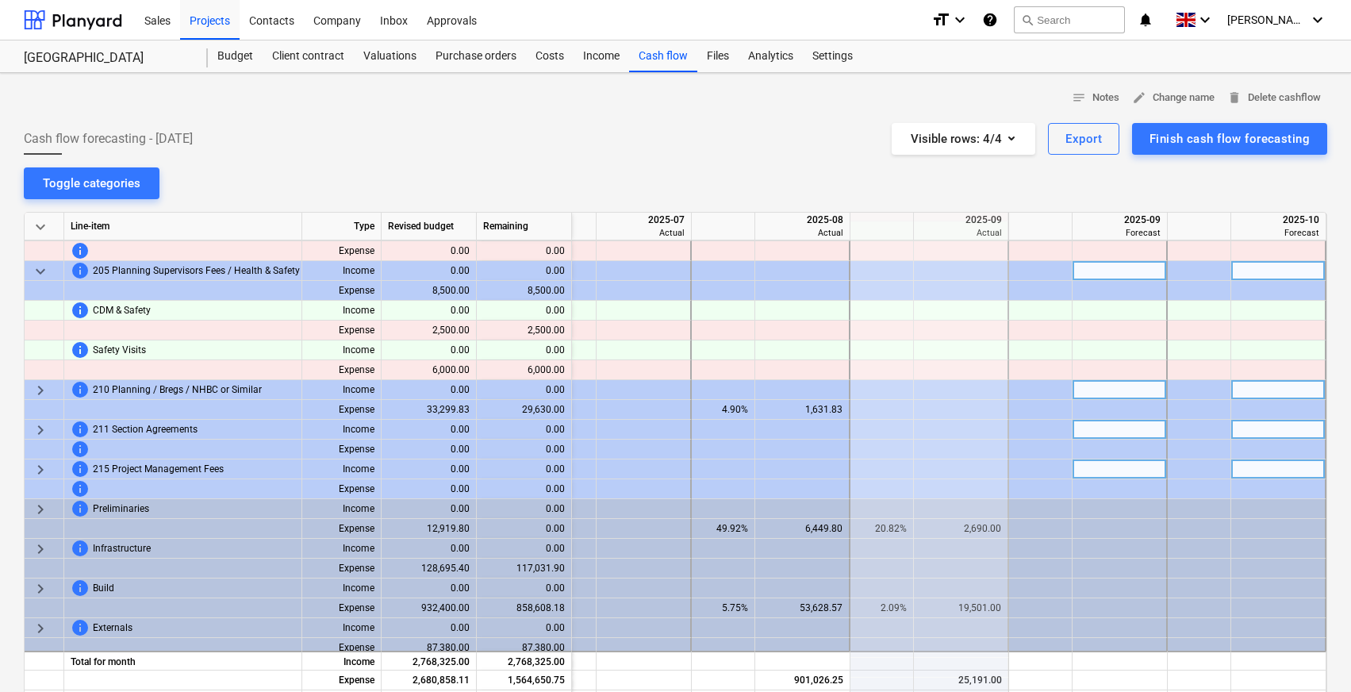
click at [48, 467] on span "keyboard_arrow_right" at bounding box center [40, 469] width 19 height 19
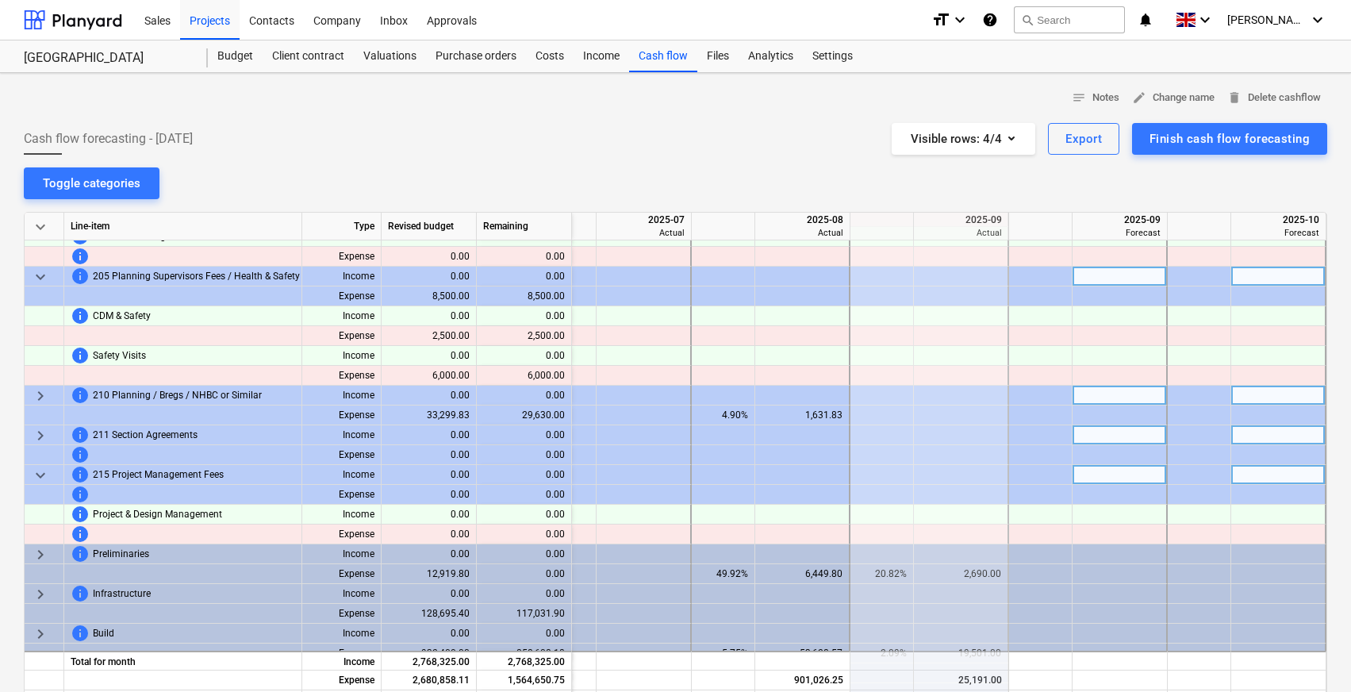
scroll to position [1441, 2102]
click at [51, 431] on div "keyboard_arrow_right" at bounding box center [45, 436] width 40 height 20
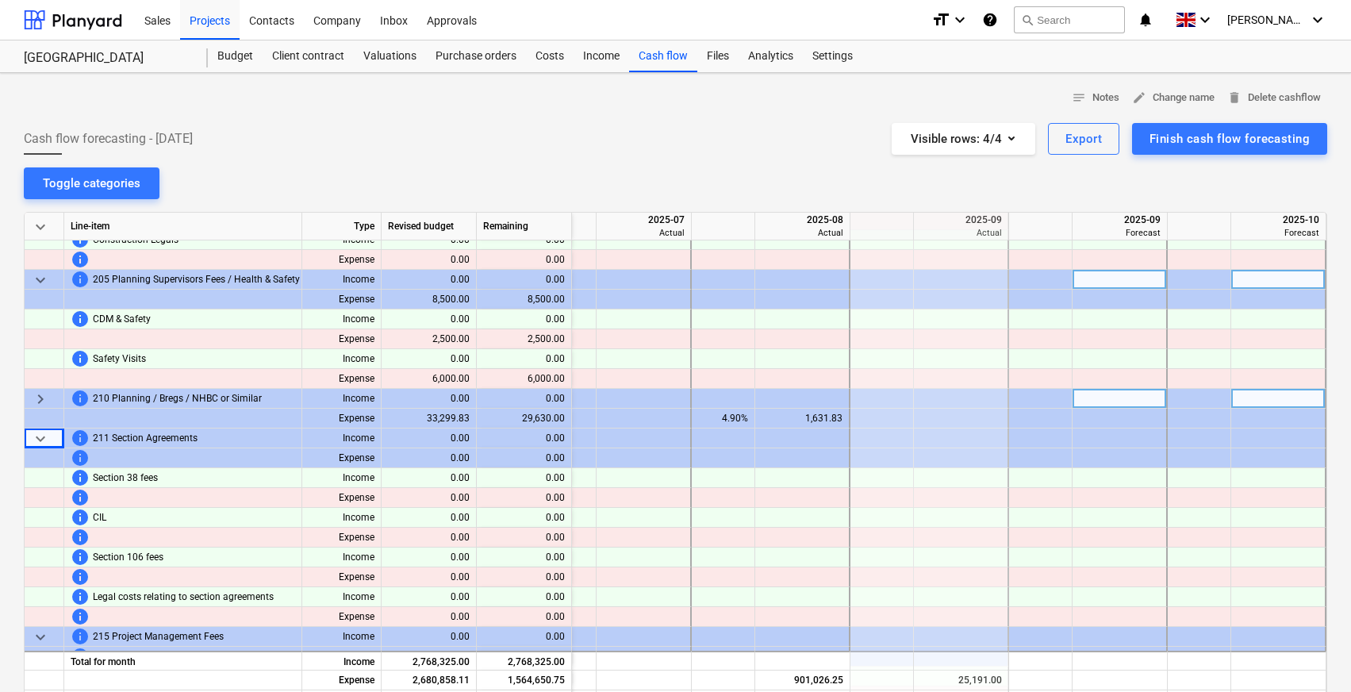
click at [48, 390] on span "keyboard_arrow_right" at bounding box center [40, 399] width 19 height 19
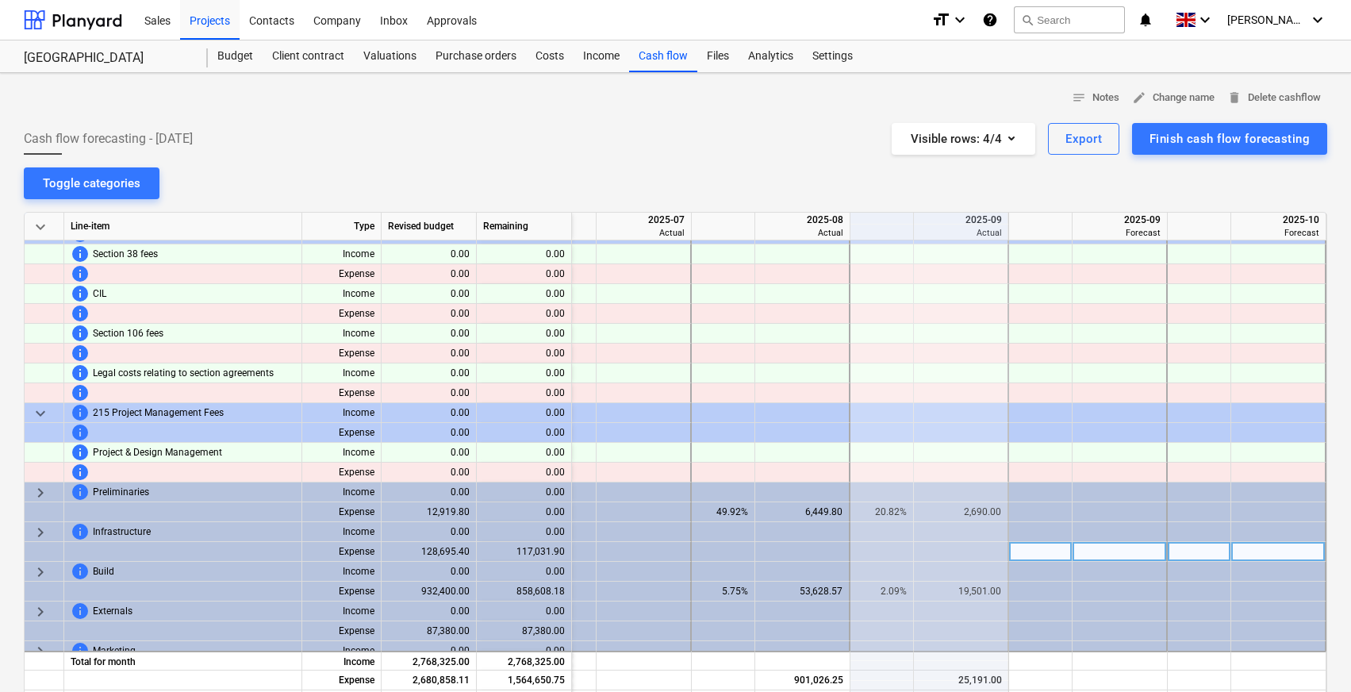
scroll to position [1939, 2108]
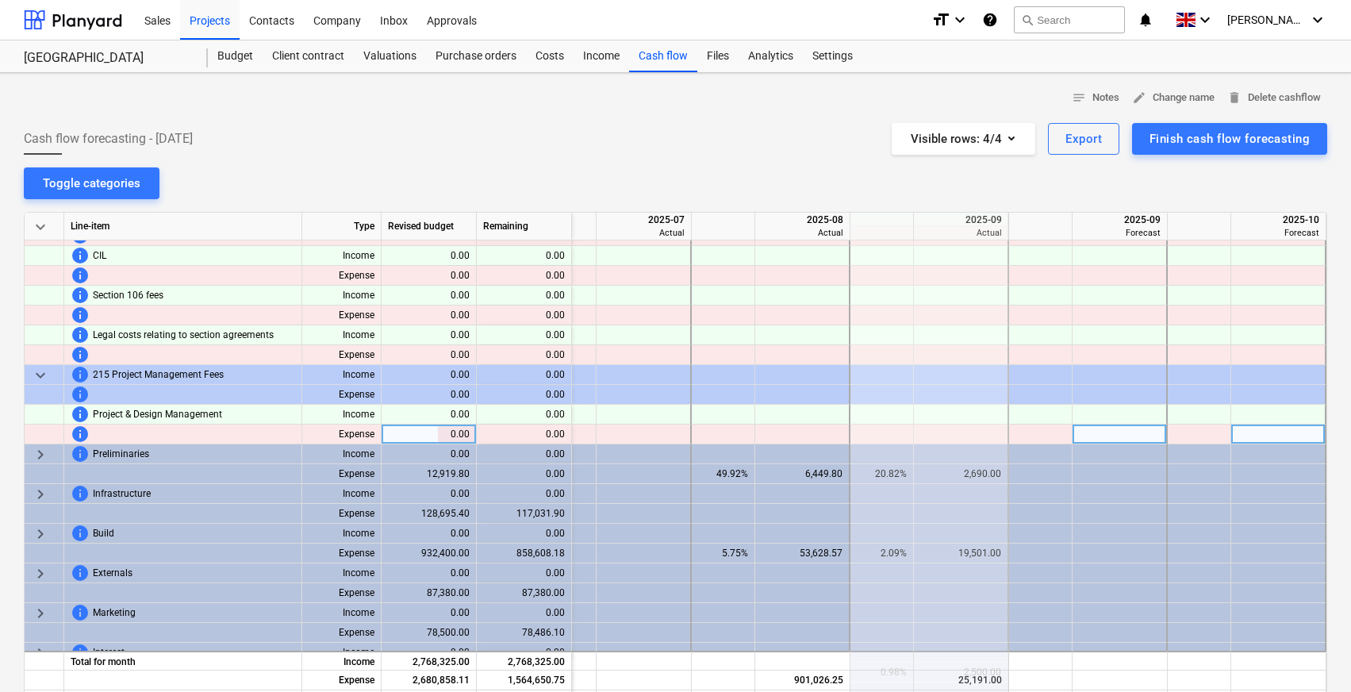
click at [47, 440] on div at bounding box center [45, 435] width 40 height 20
click at [48, 450] on span "keyboard_arrow_right" at bounding box center [40, 454] width 19 height 19
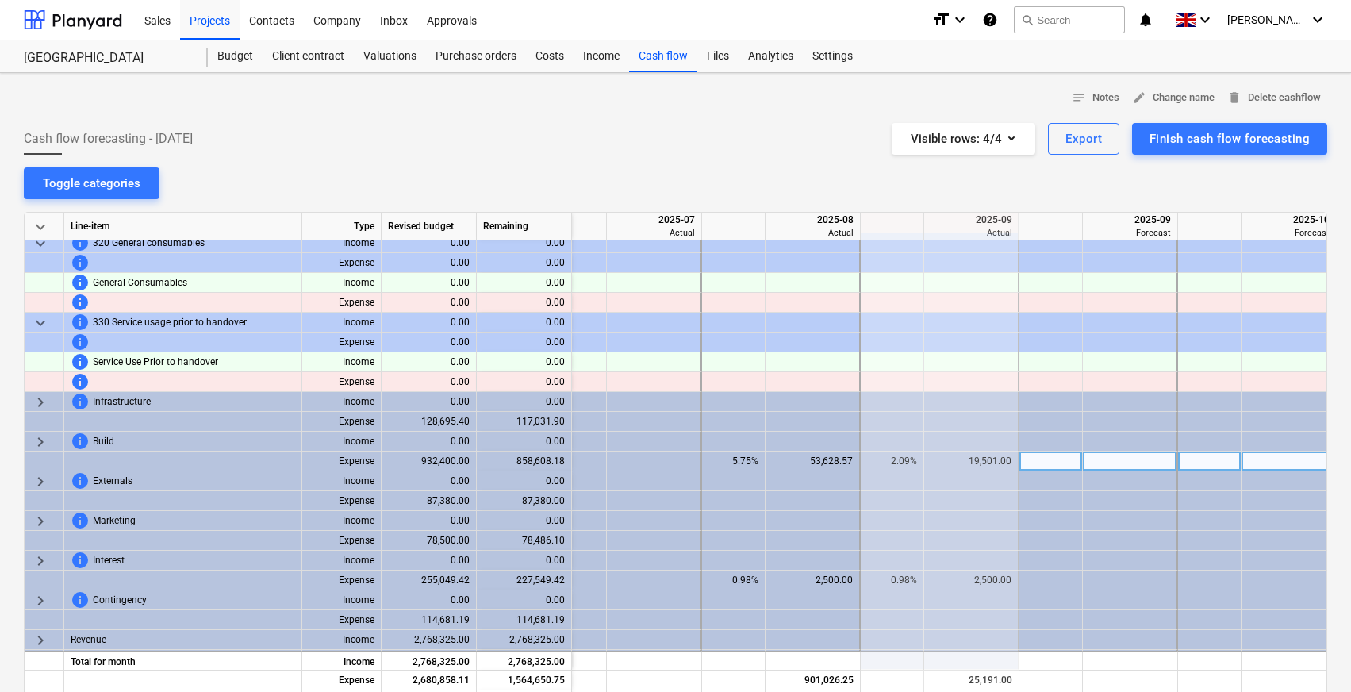
scroll to position [3975, 2094]
click at [47, 396] on span "keyboard_arrow_right" at bounding box center [40, 402] width 19 height 19
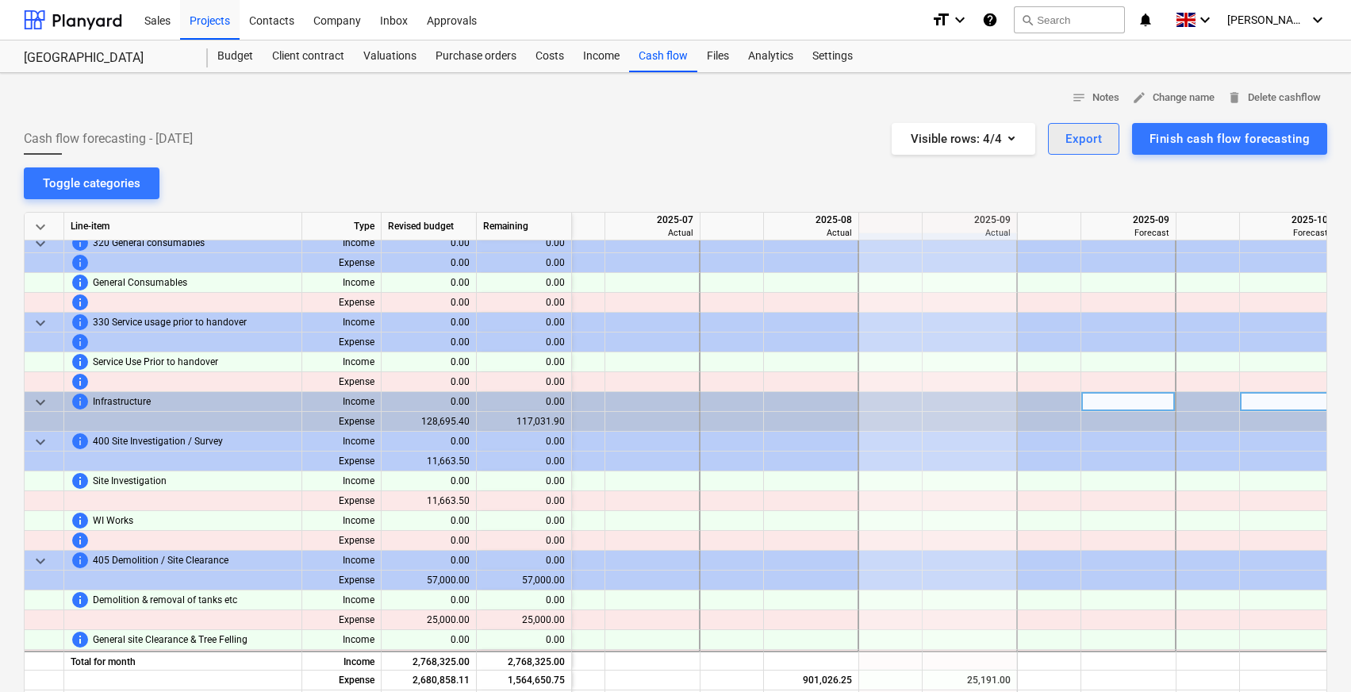
click at [1082, 140] on div "Export" at bounding box center [1084, 139] width 37 height 21
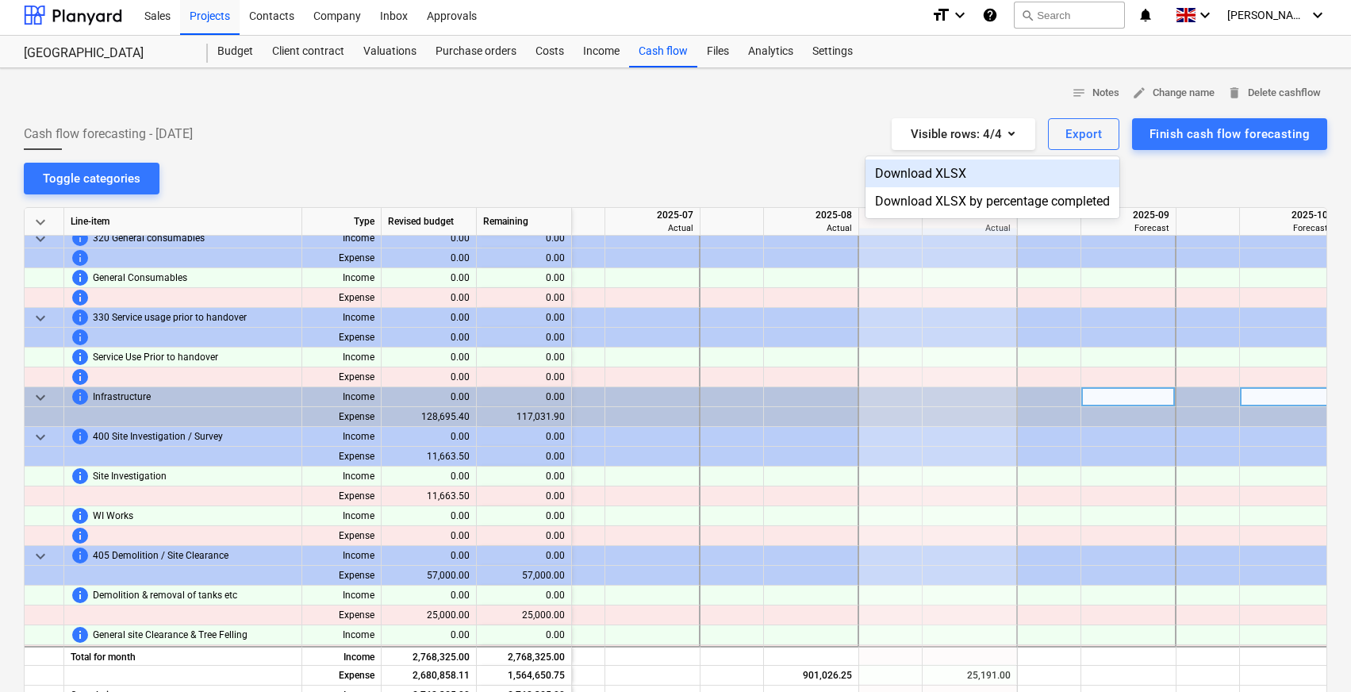
click at [914, 171] on div "Download XLSX" at bounding box center [993, 174] width 254 height 28
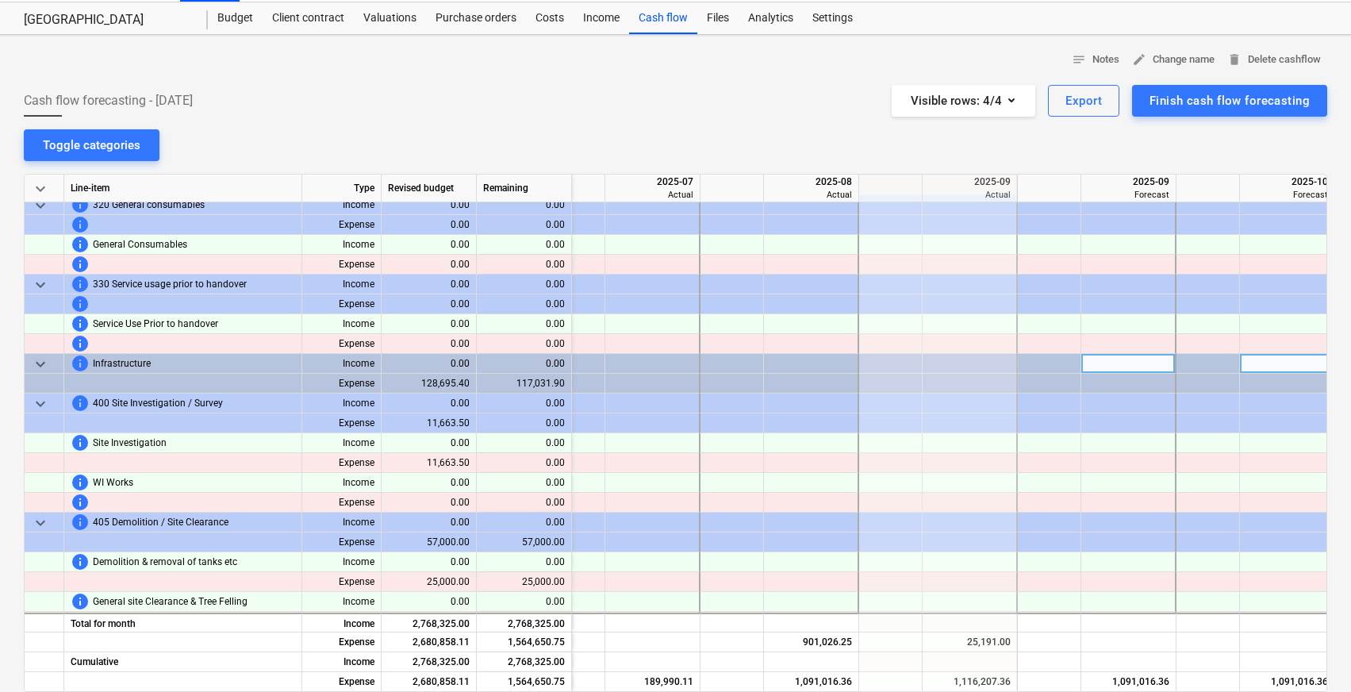
scroll to position [46, 0]
